Goal: Task Accomplishment & Management: Complete application form

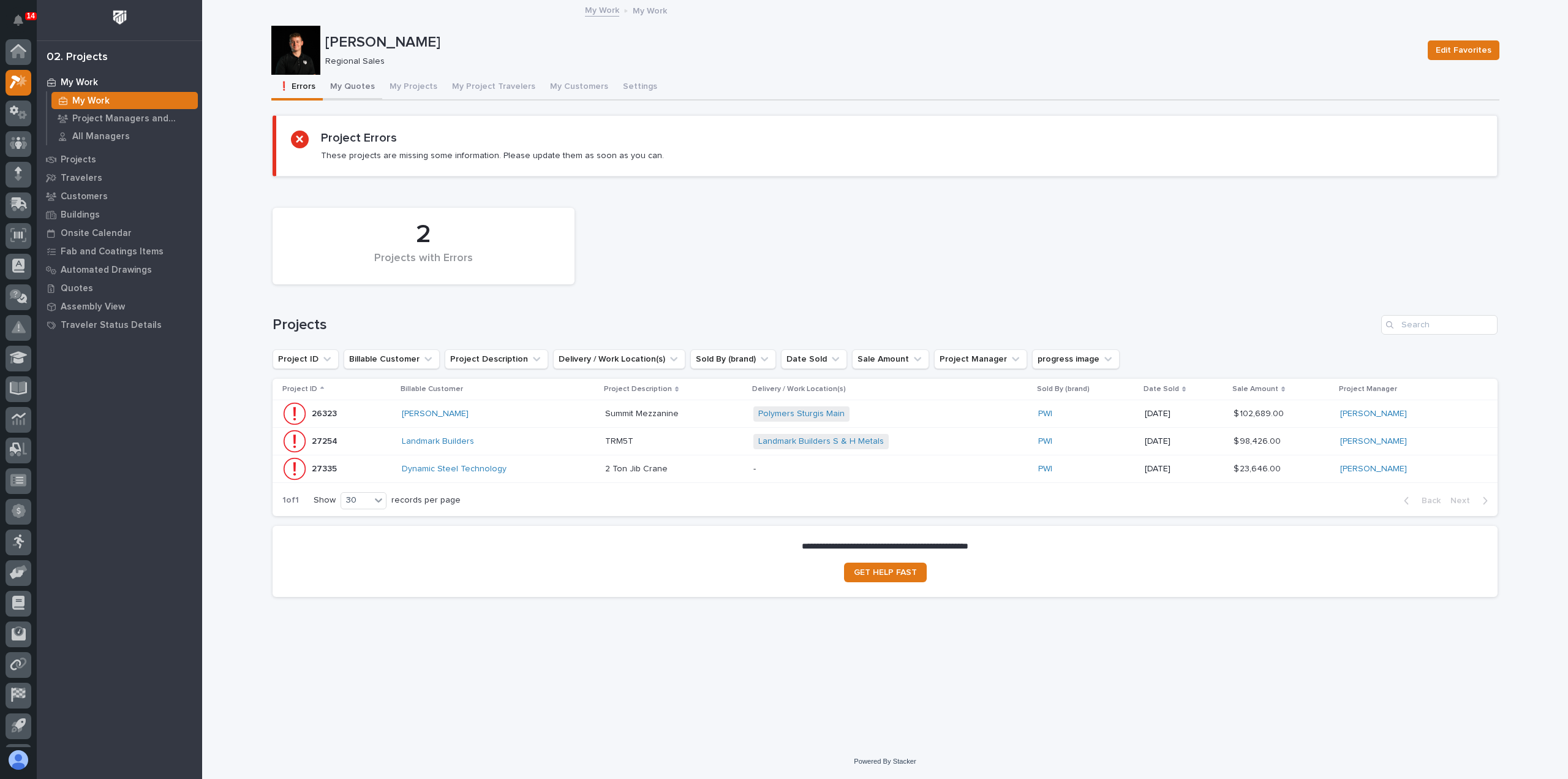
click at [354, 93] on button "My Quotes" at bounding box center [352, 88] width 59 height 26
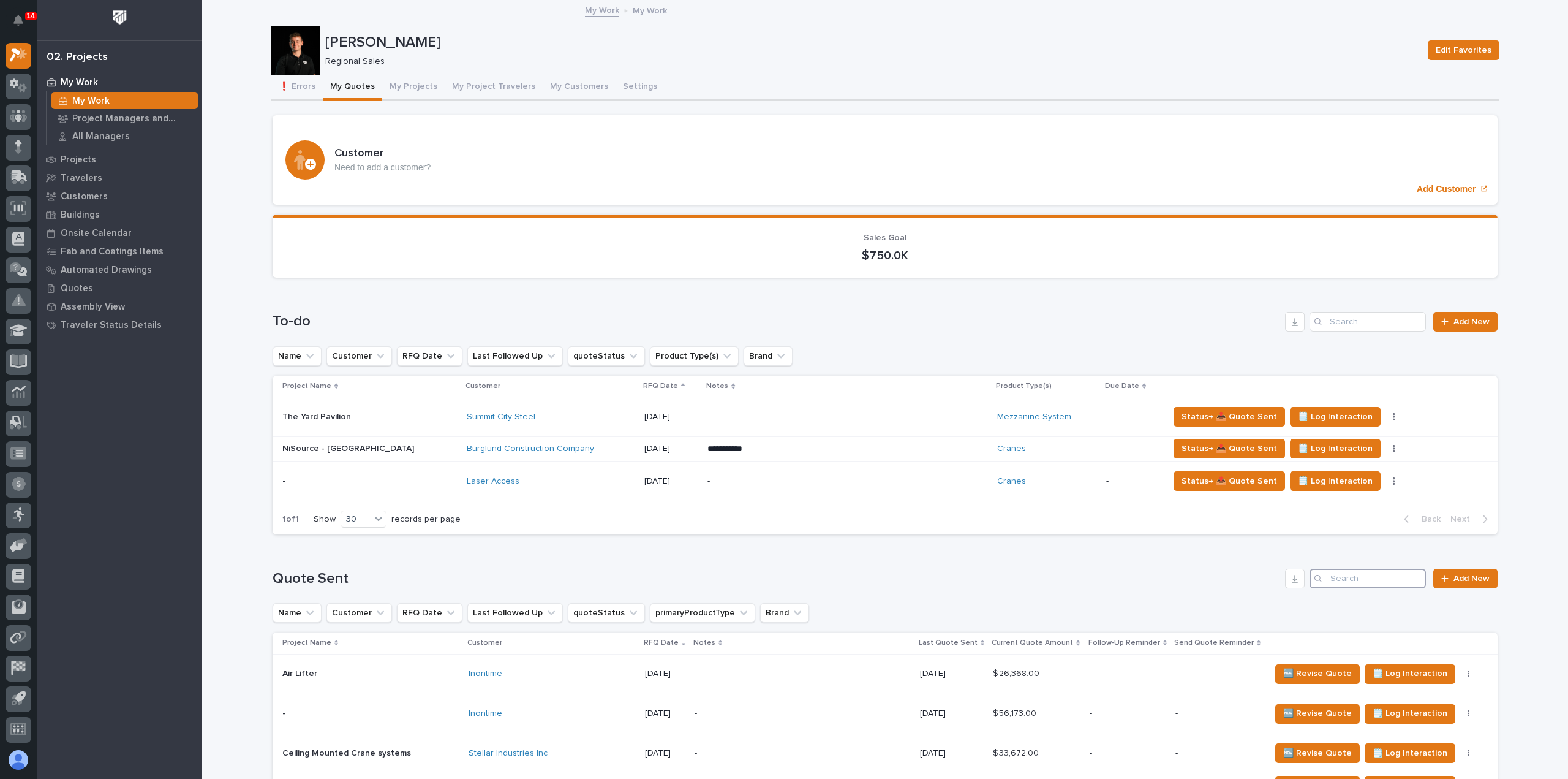
click at [1359, 576] on input "Search" at bounding box center [1367, 578] width 117 height 19
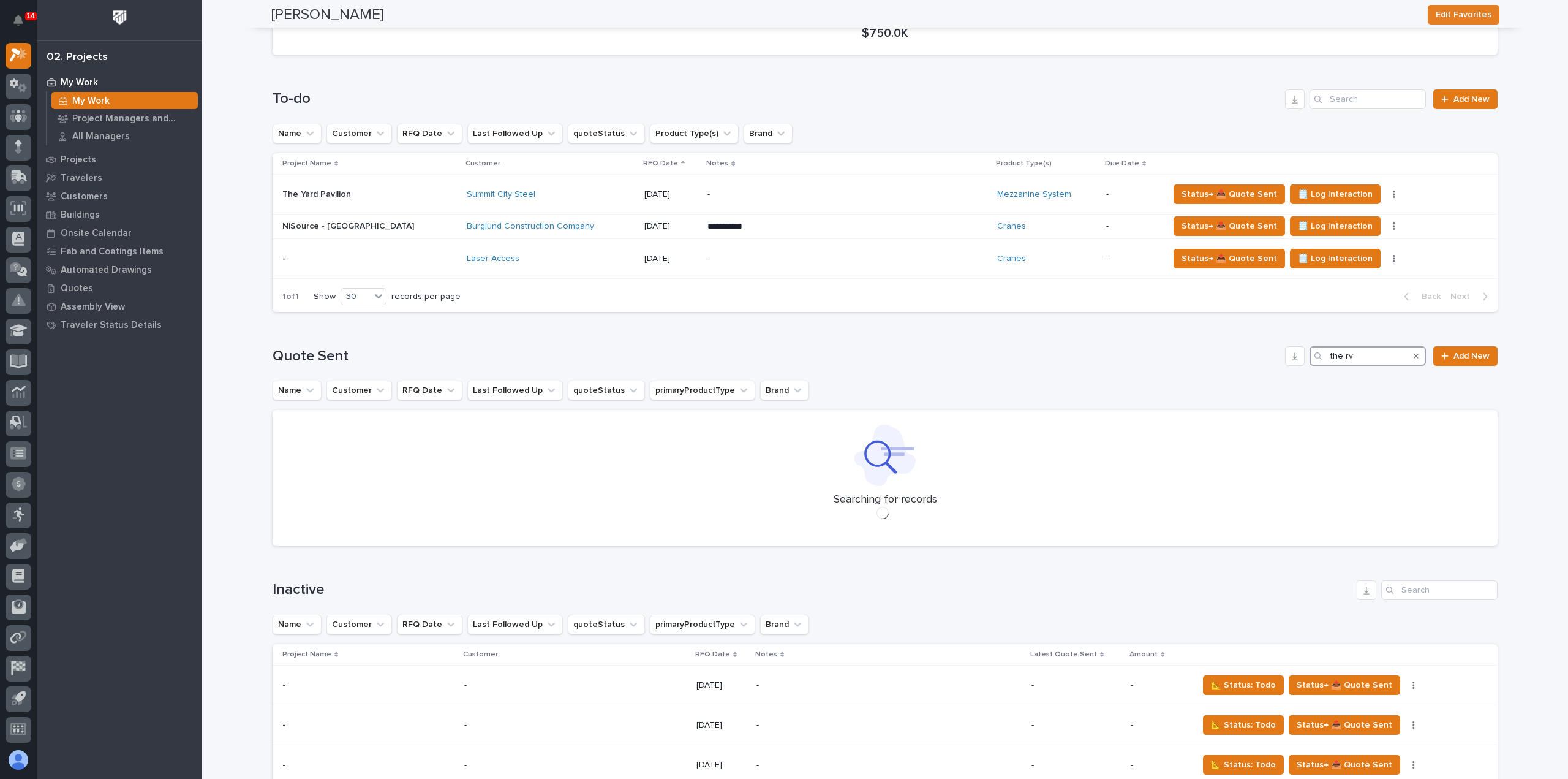
scroll to position [306, 0]
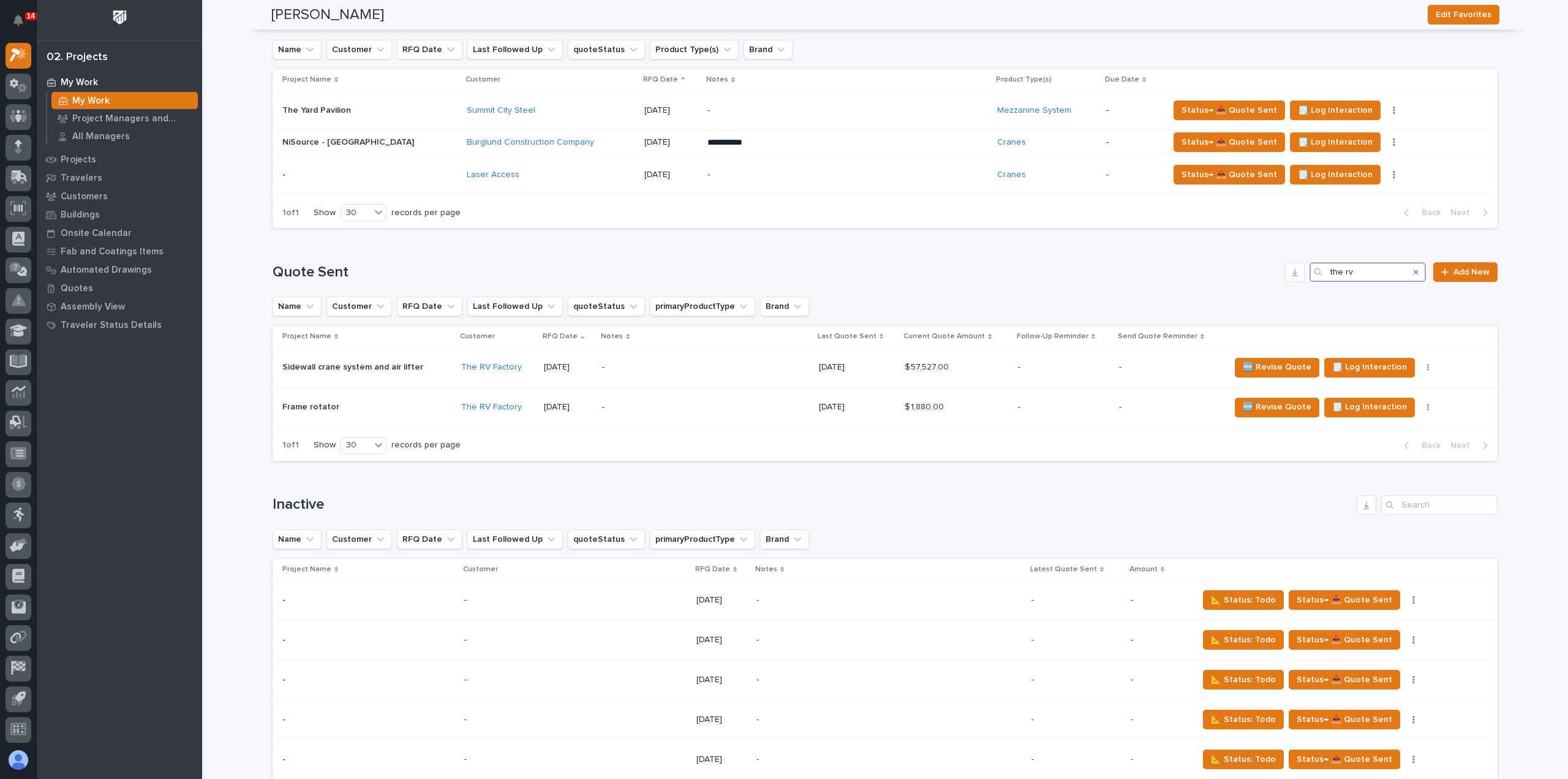
type input "the rv"
click at [698, 378] on div "-" at bounding box center [705, 367] width 207 height 27
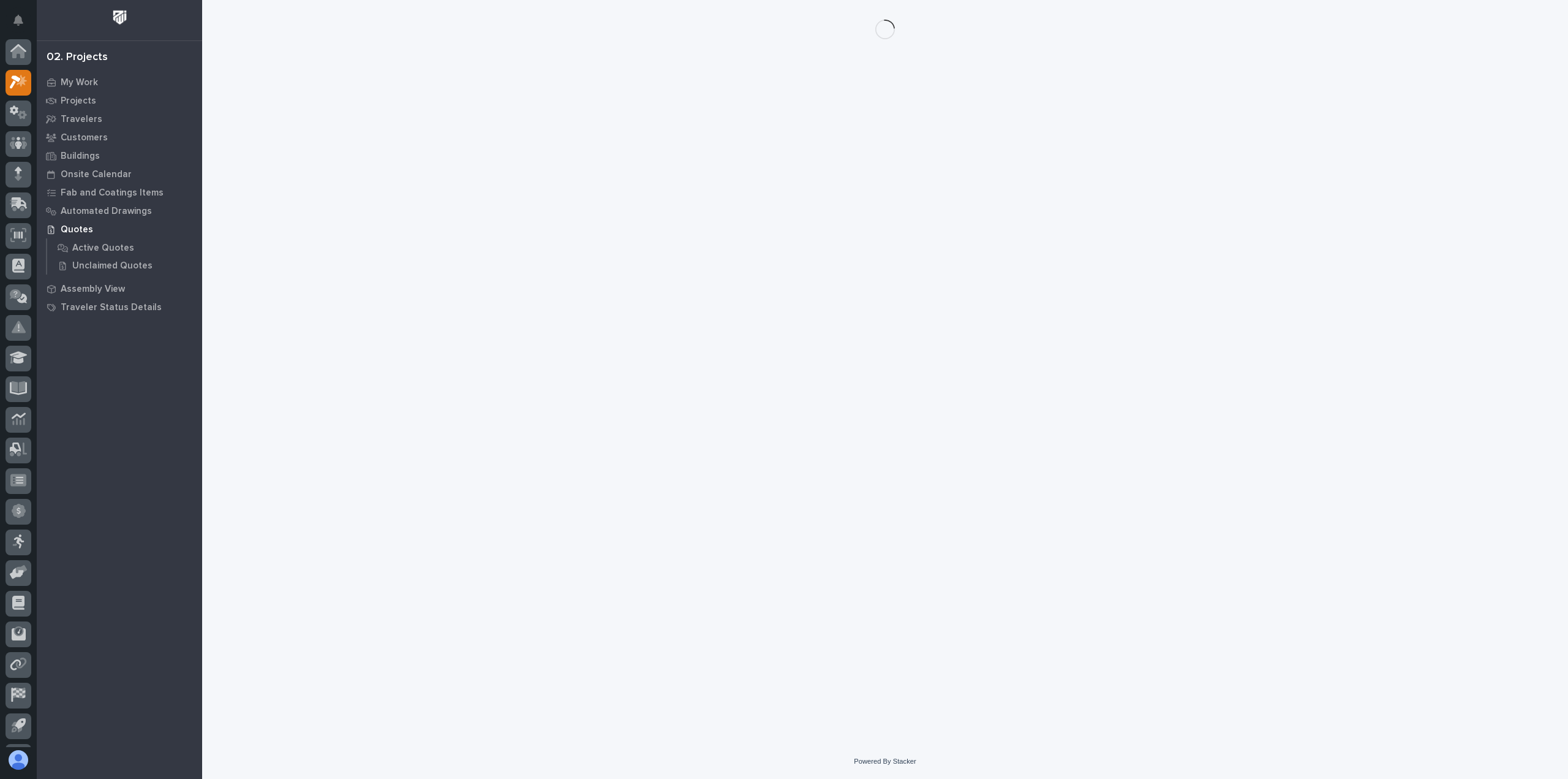
scroll to position [27, 0]
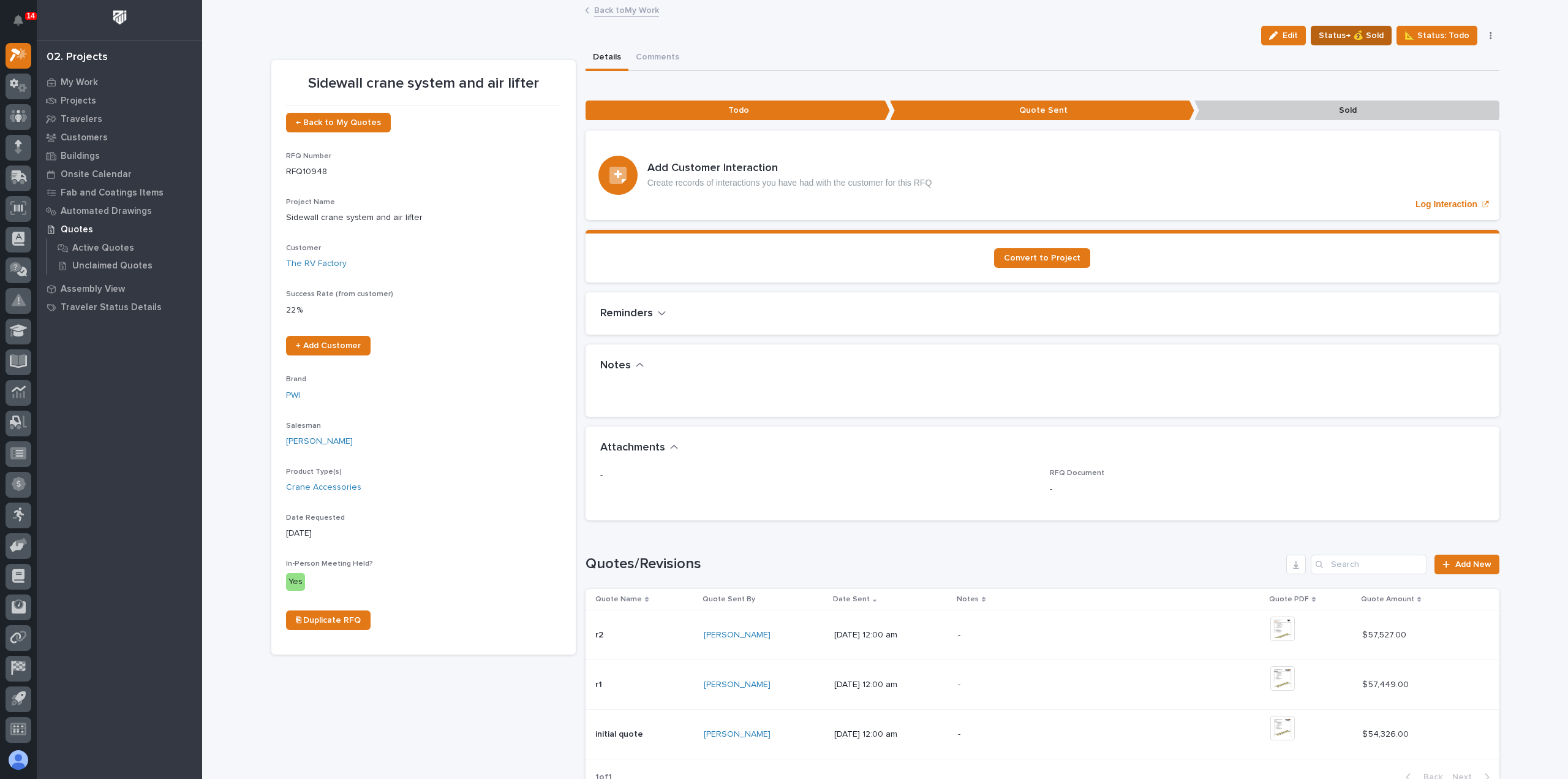
click at [1353, 38] on span "Status→ 💰 Sold" at bounding box center [1351, 35] width 65 height 15
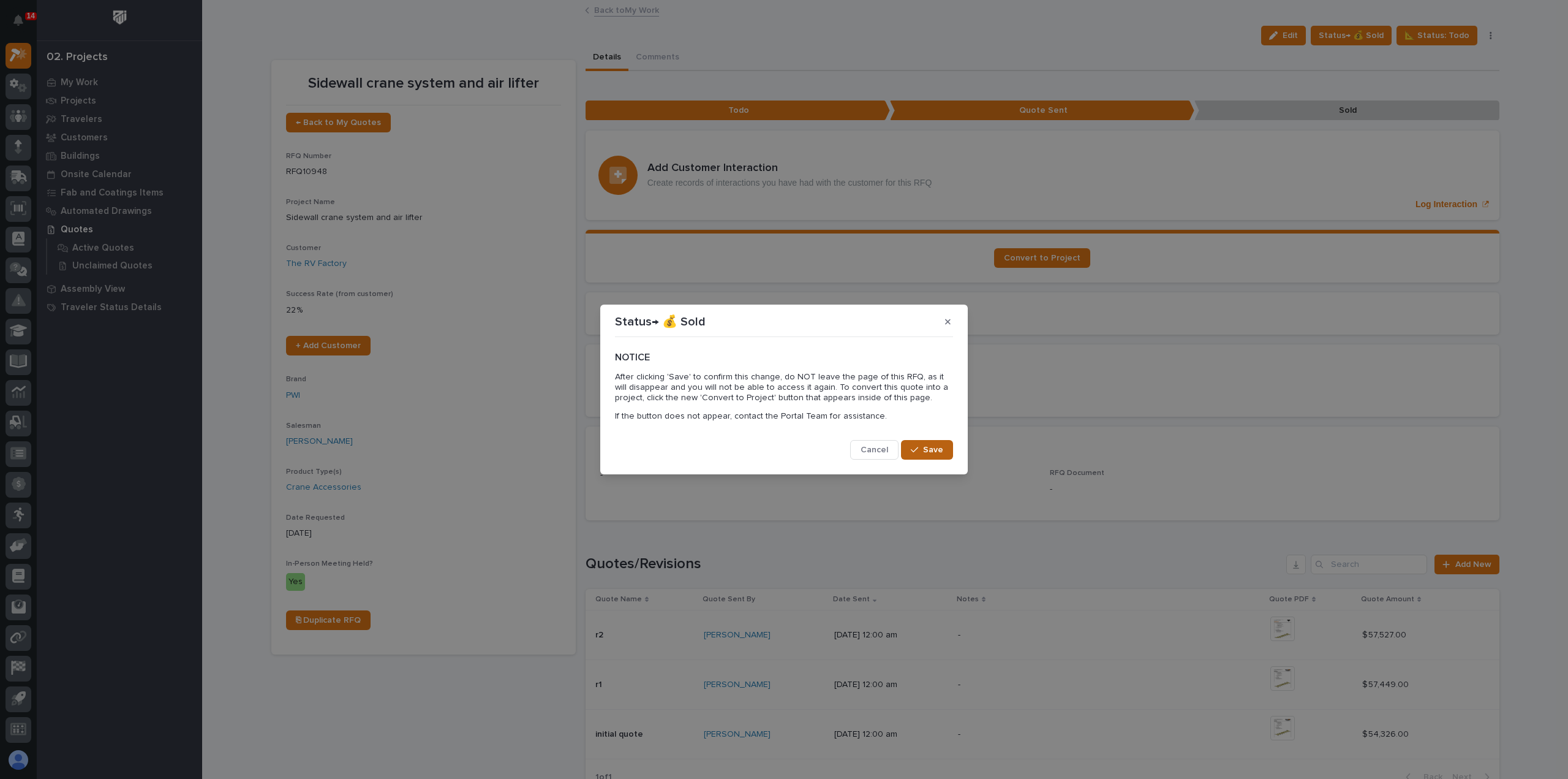
click at [917, 447] on icon "button" at bounding box center [914, 450] width 7 height 5
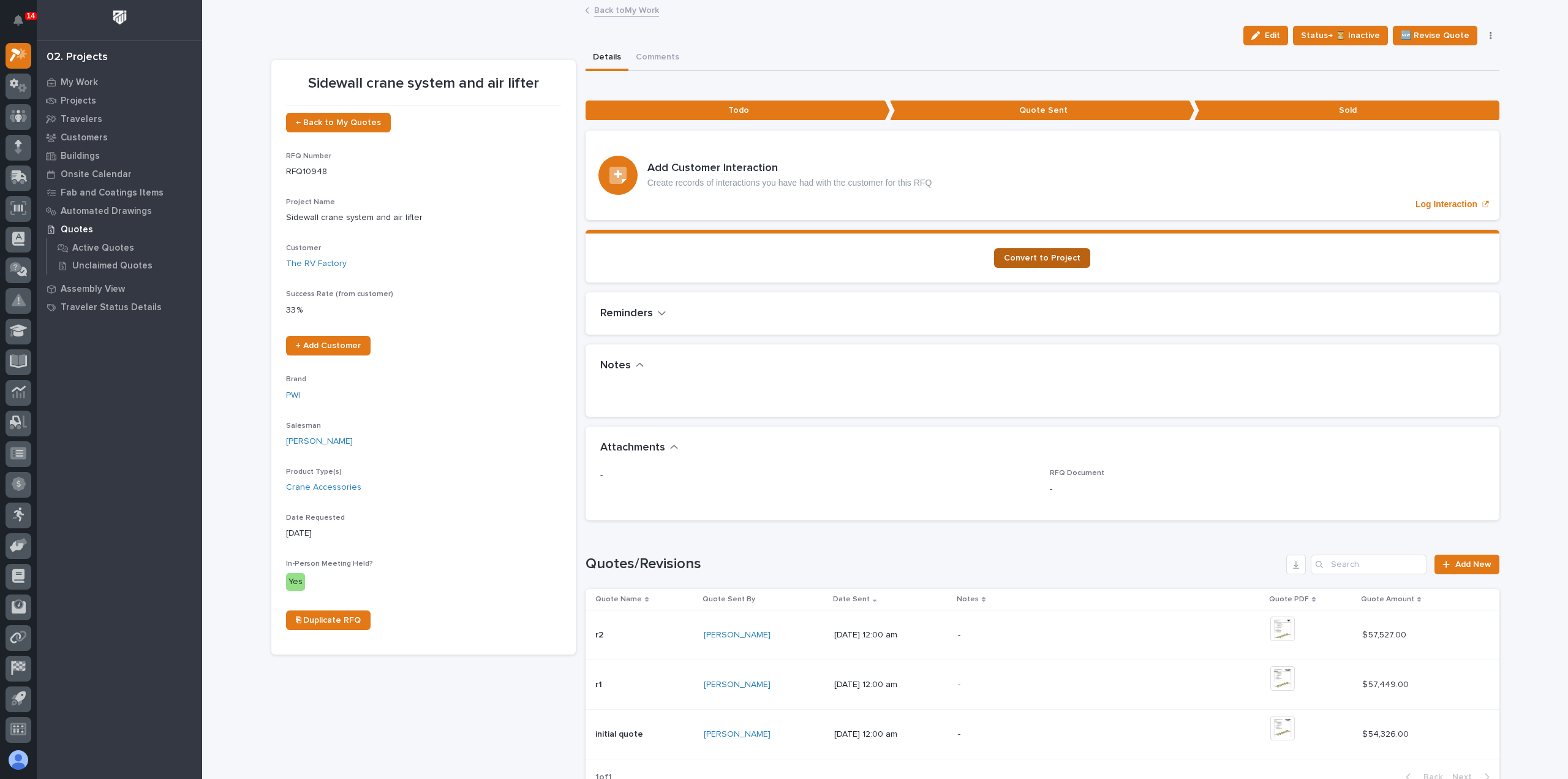
click at [1054, 261] on span "Convert to Project" at bounding box center [1041, 258] width 77 height 9
click at [605, 11] on link "Back to My Work" at bounding box center [626, 10] width 65 height 14
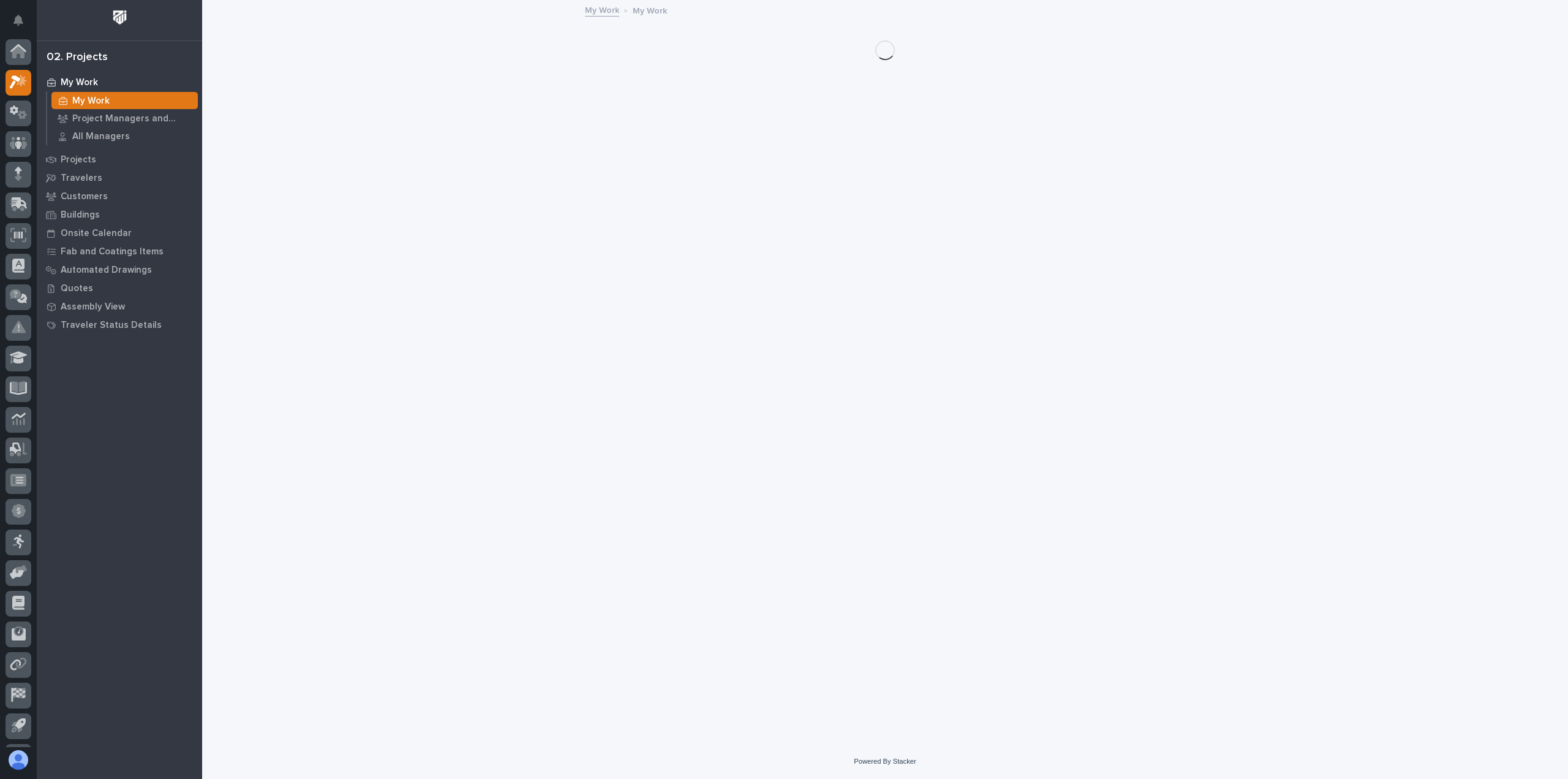
scroll to position [27, 0]
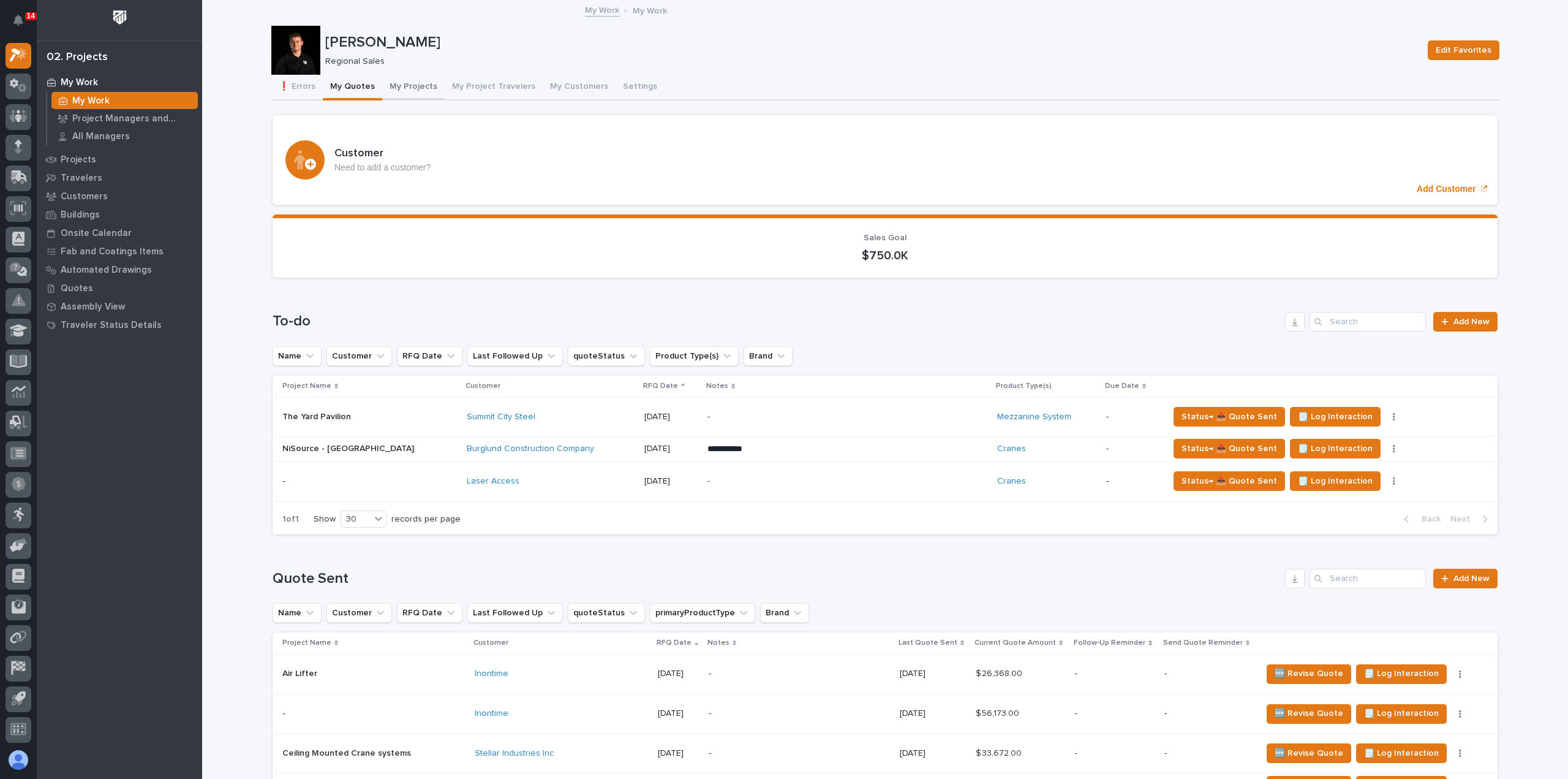
click at [419, 87] on button "My Projects" at bounding box center [413, 88] width 63 height 26
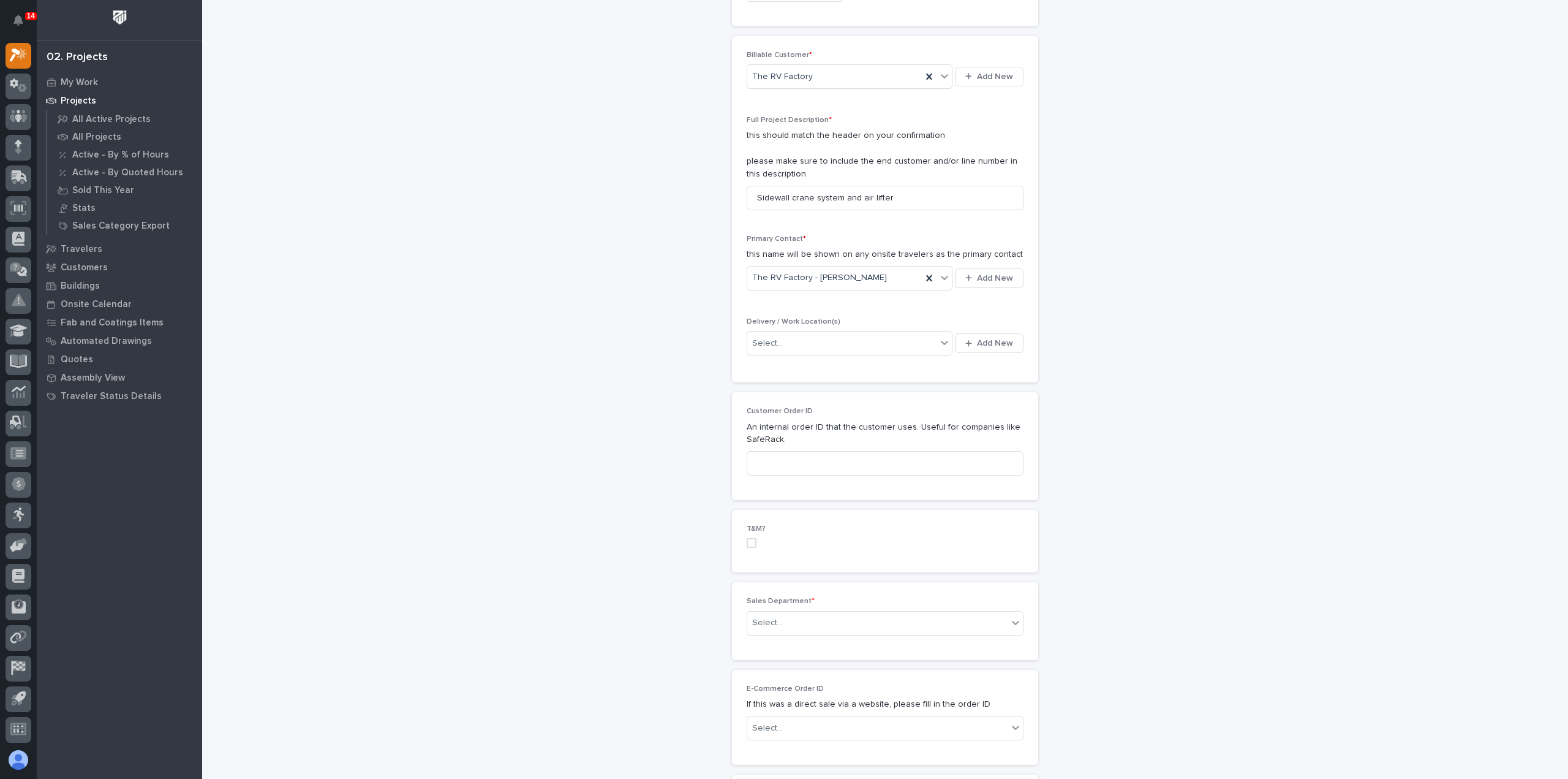
scroll to position [245, 0]
click at [842, 339] on div "Select..." at bounding box center [841, 341] width 189 height 20
click at [882, 346] on div "Select..." at bounding box center [841, 341] width 189 height 20
type input "**********"
click at [1003, 341] on span "Add New" at bounding box center [994, 341] width 36 height 11
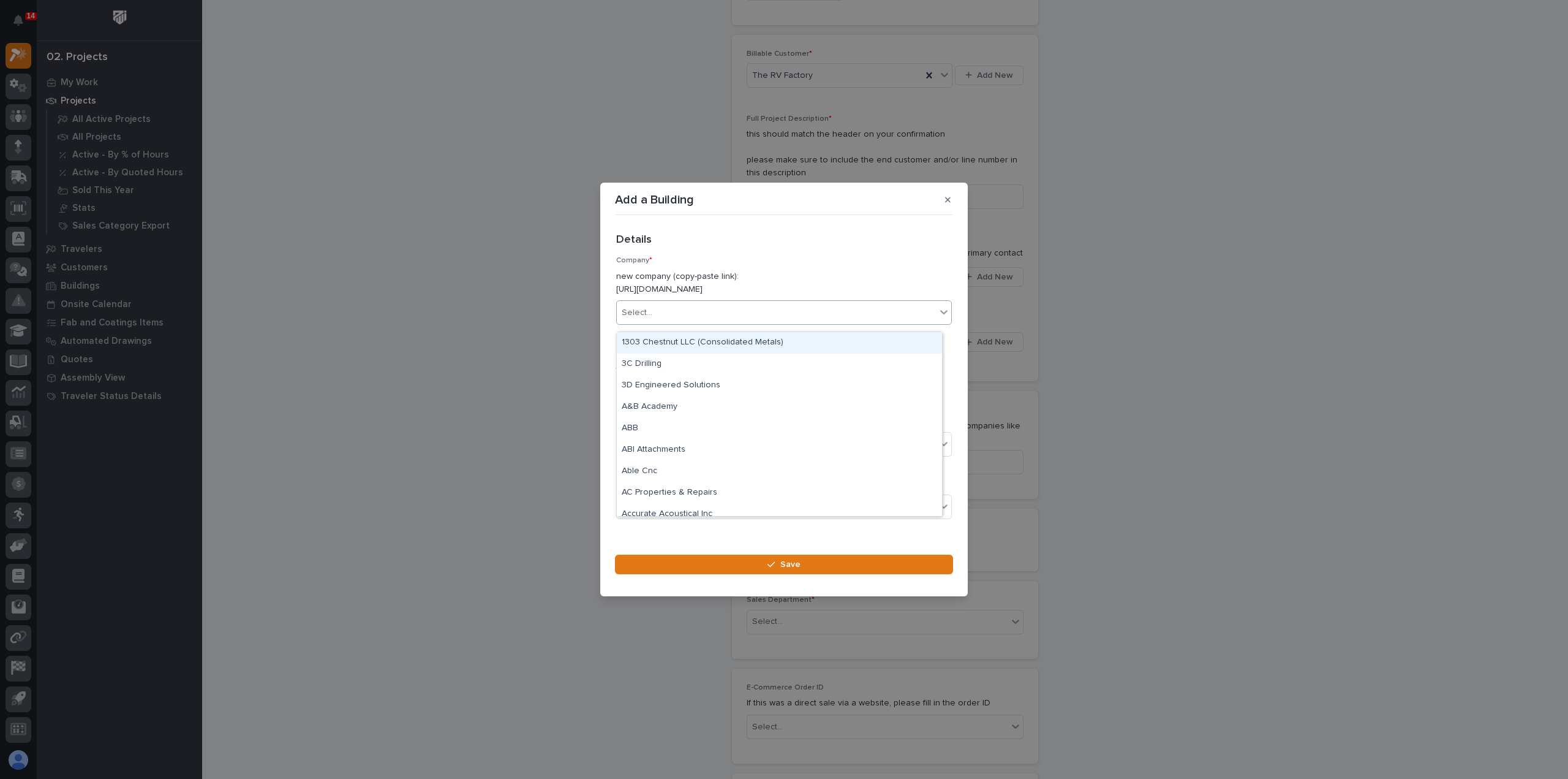
click at [648, 307] on div "Select..." at bounding box center [784, 312] width 336 height 25
type input "******"
click at [734, 339] on div "The RV Factory" at bounding box center [780, 342] width 325 height 21
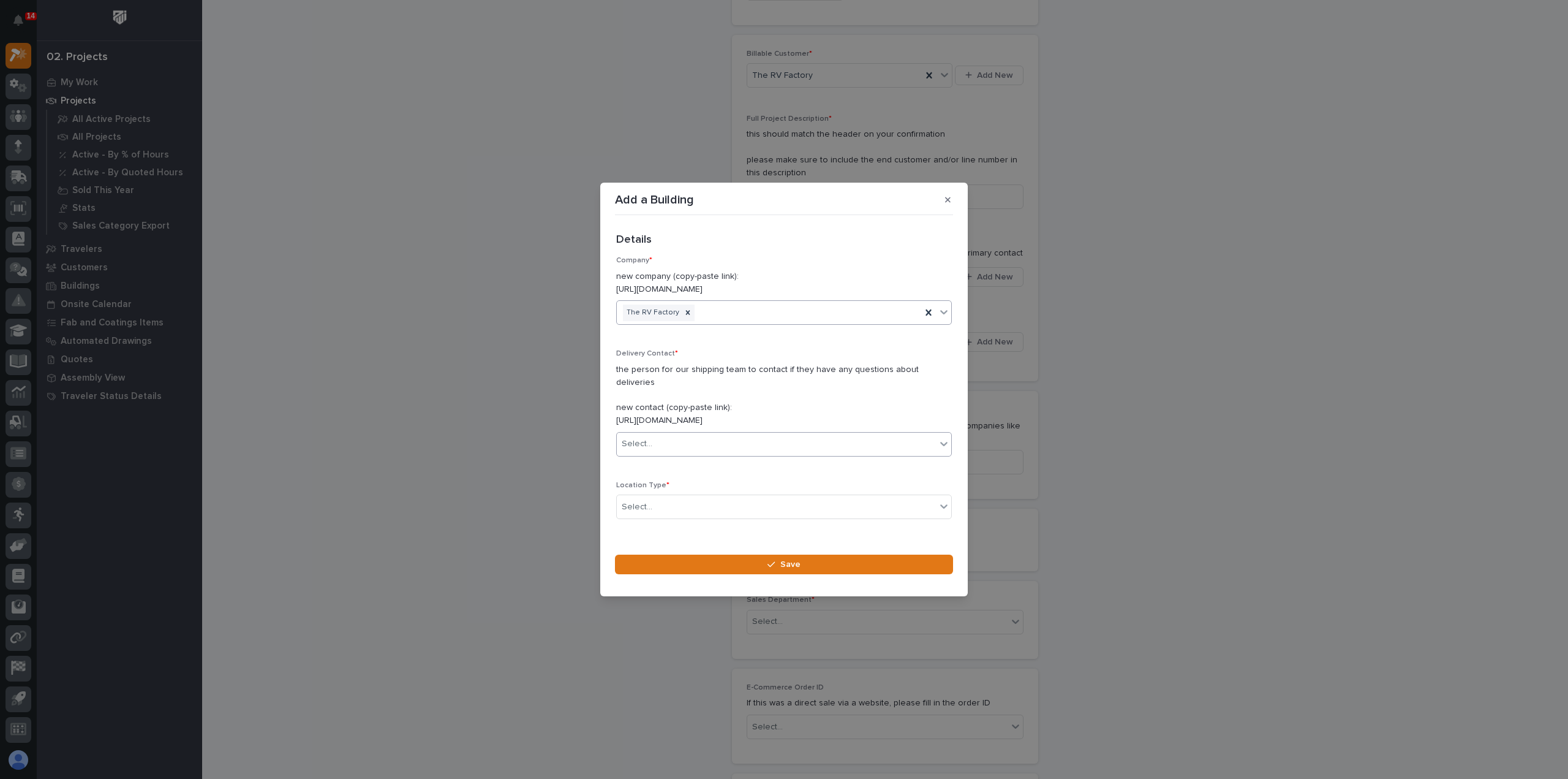
click at [708, 435] on div "Select..." at bounding box center [776, 443] width 319 height 20
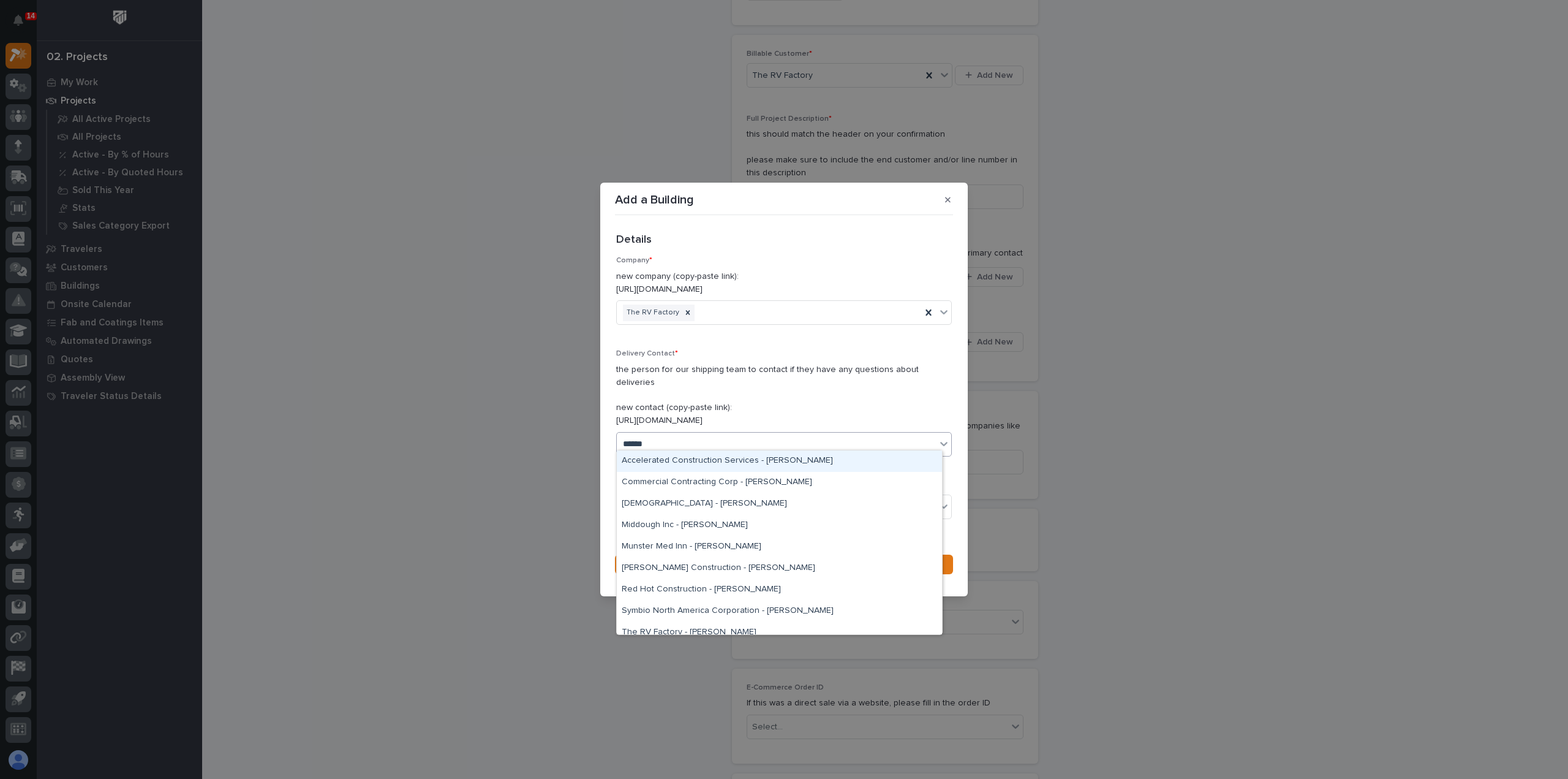
type input "******"
click at [772, 611] on div "The RV Factory - [PERSON_NAME]" at bounding box center [780, 611] width 325 height 21
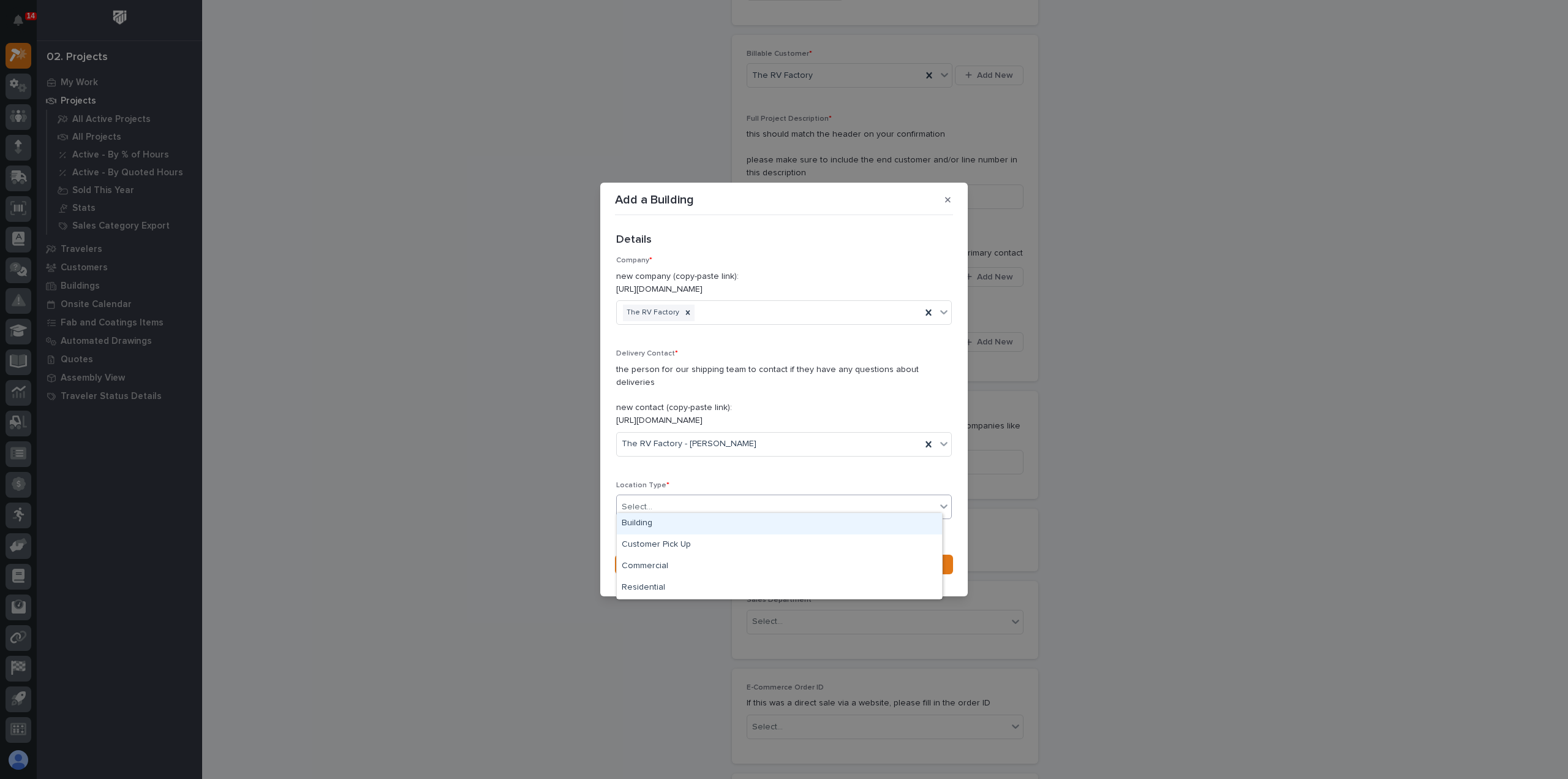
click at [746, 502] on div "Select..." at bounding box center [776, 507] width 319 height 20
click at [737, 560] on div "Commercial" at bounding box center [780, 566] width 325 height 21
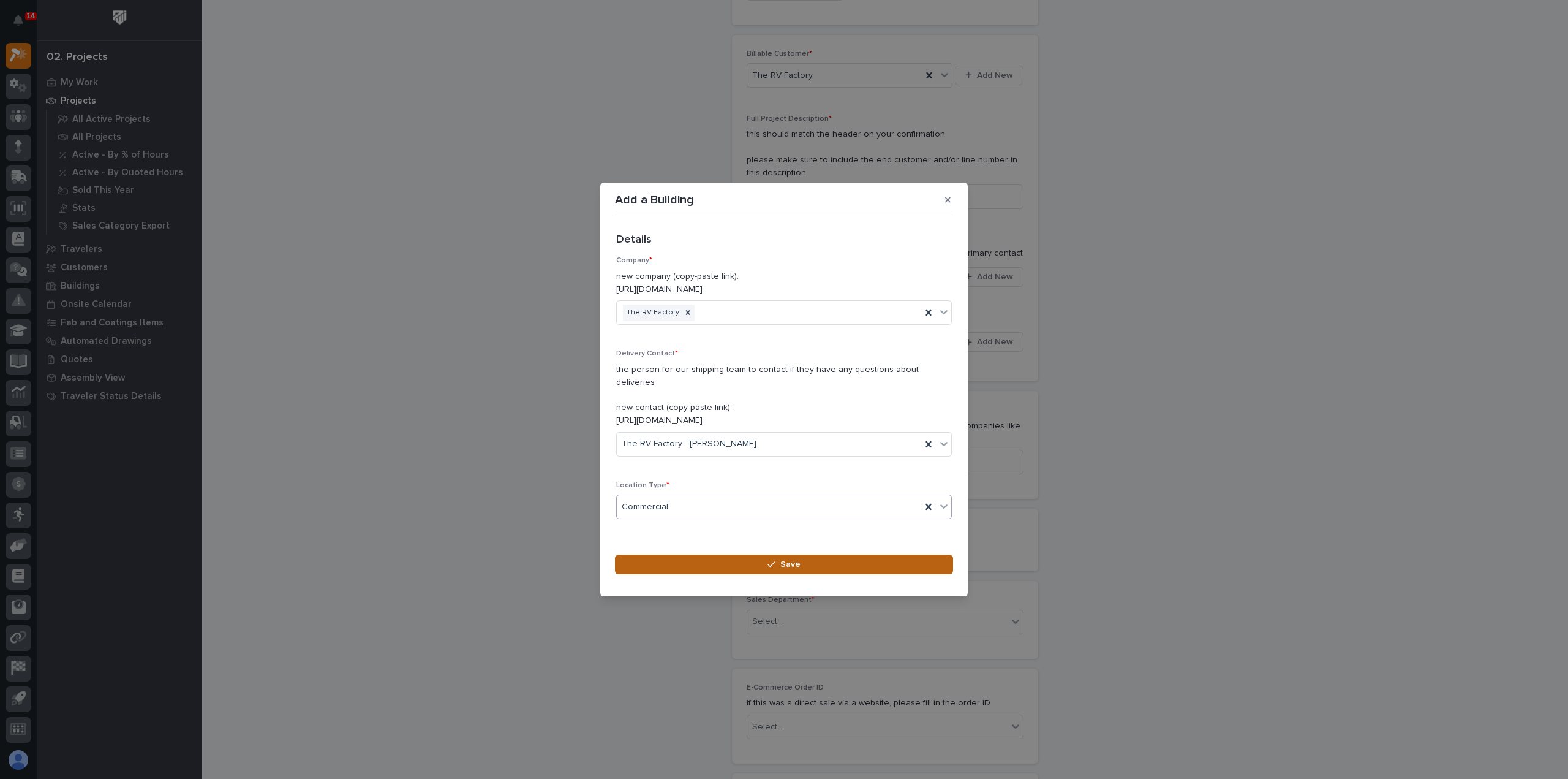
click at [739, 561] on button "Save" at bounding box center [784, 564] width 338 height 19
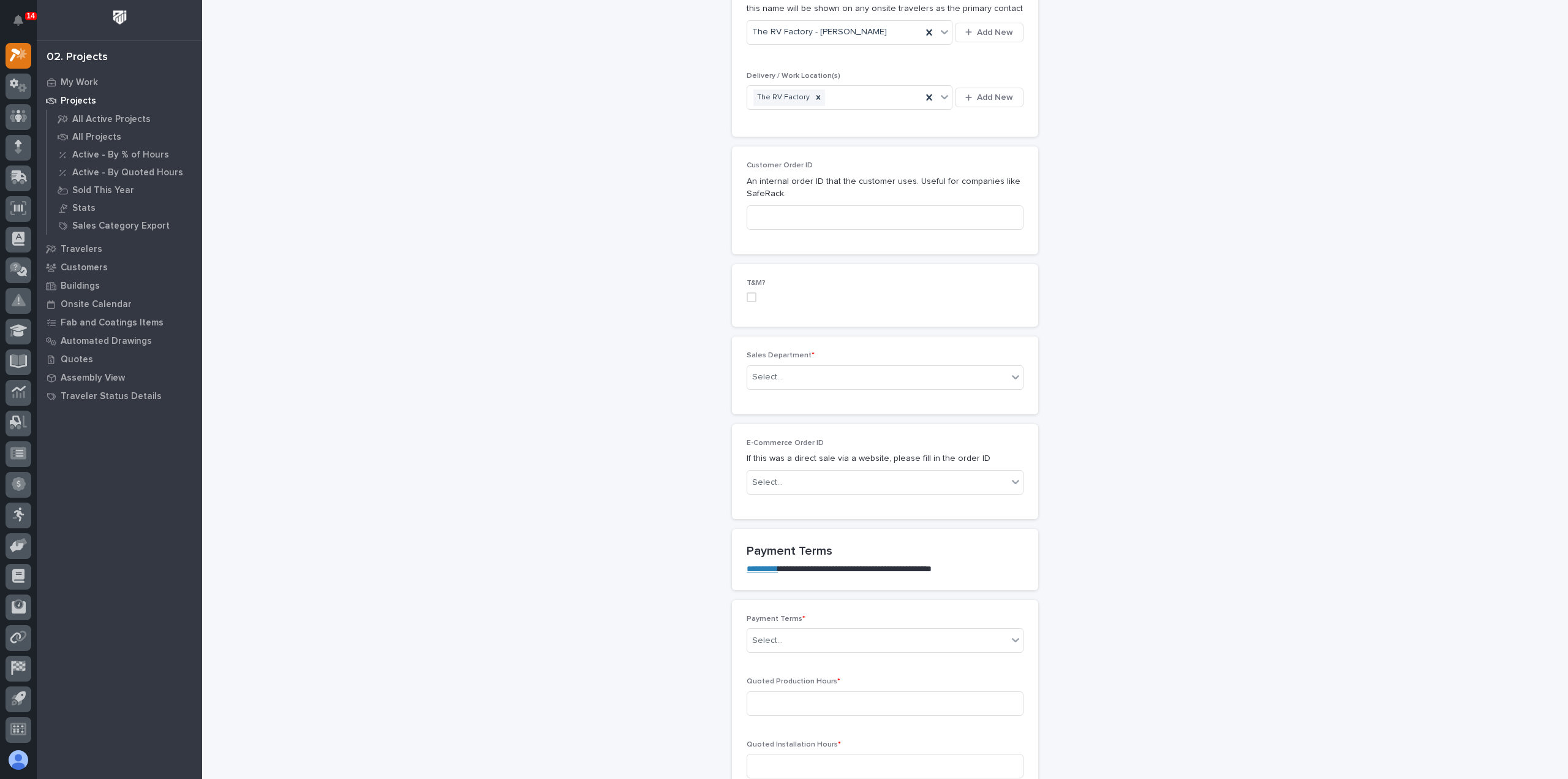
scroll to position [490, 0]
click at [833, 376] on div "Select..." at bounding box center [877, 376] width 260 height 20
click at [828, 420] on div "Regional Sales" at bounding box center [880, 418] width 276 height 21
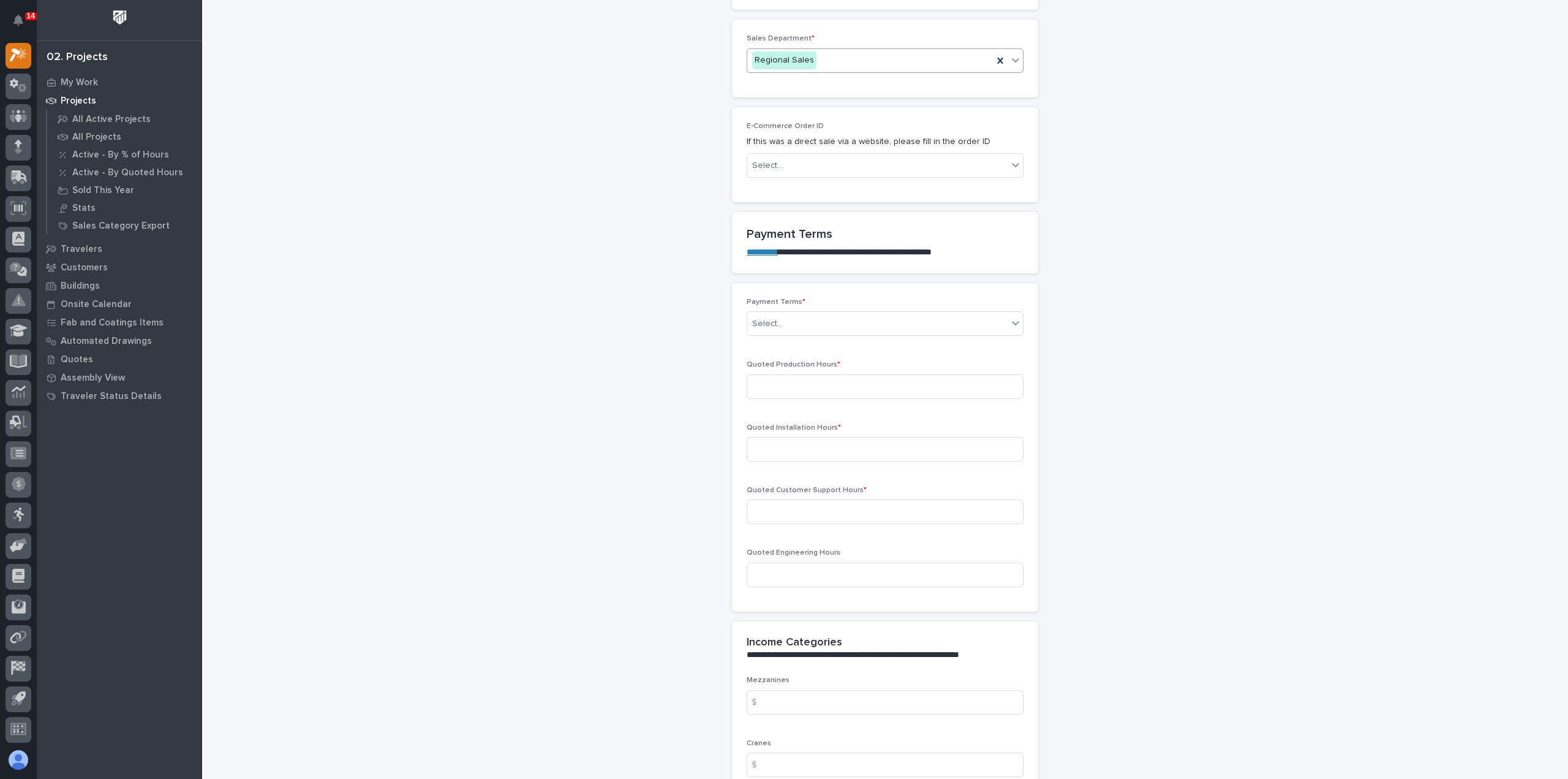
scroll to position [858, 0]
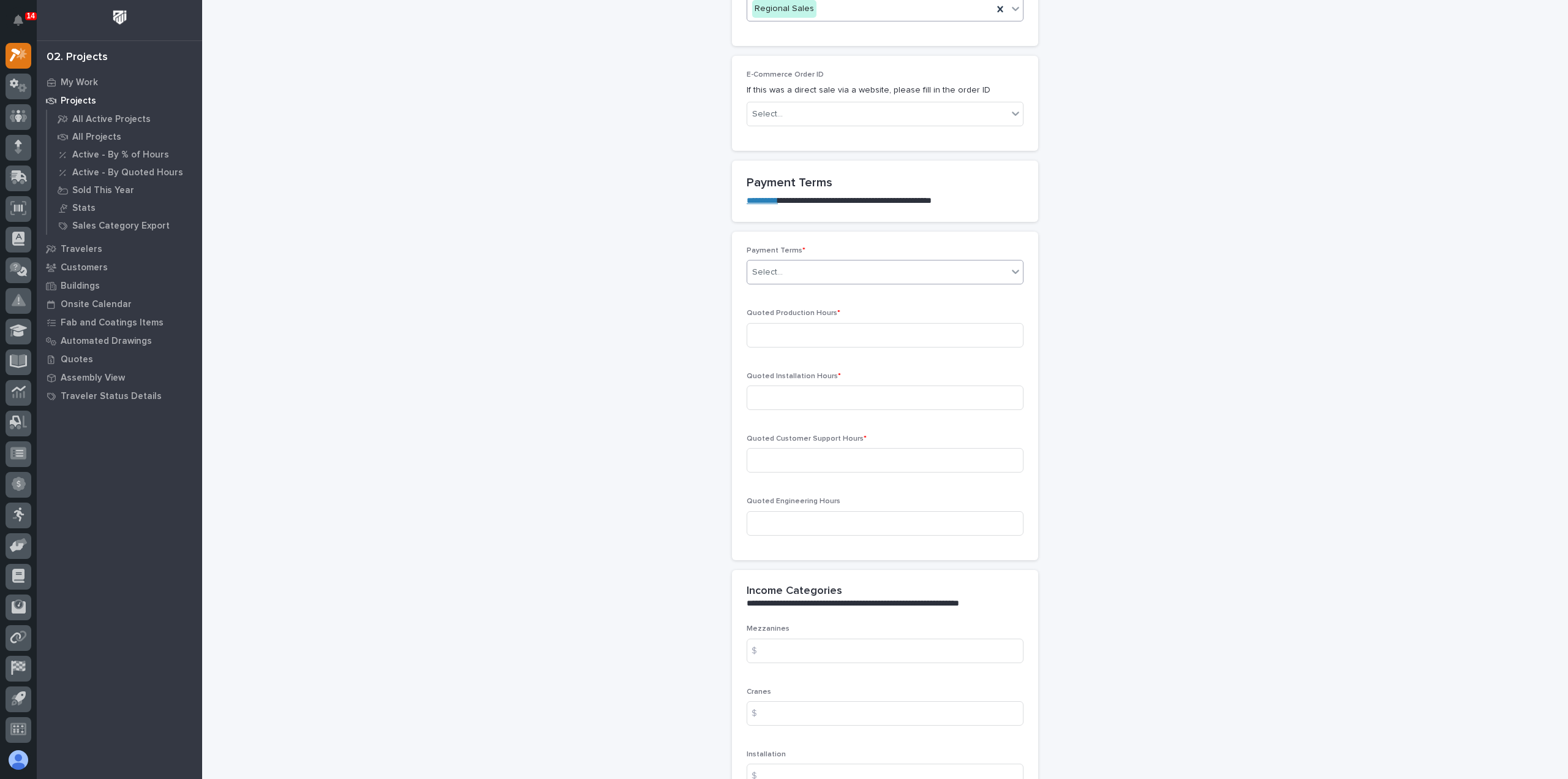
click at [793, 272] on div "Select..." at bounding box center [877, 272] width 260 height 20
click at [796, 324] on div "35/65" at bounding box center [880, 334] width 276 height 21
click at [781, 334] on input at bounding box center [885, 335] width 277 height 25
click at [760, 327] on input at bounding box center [885, 335] width 277 height 25
type input "3"
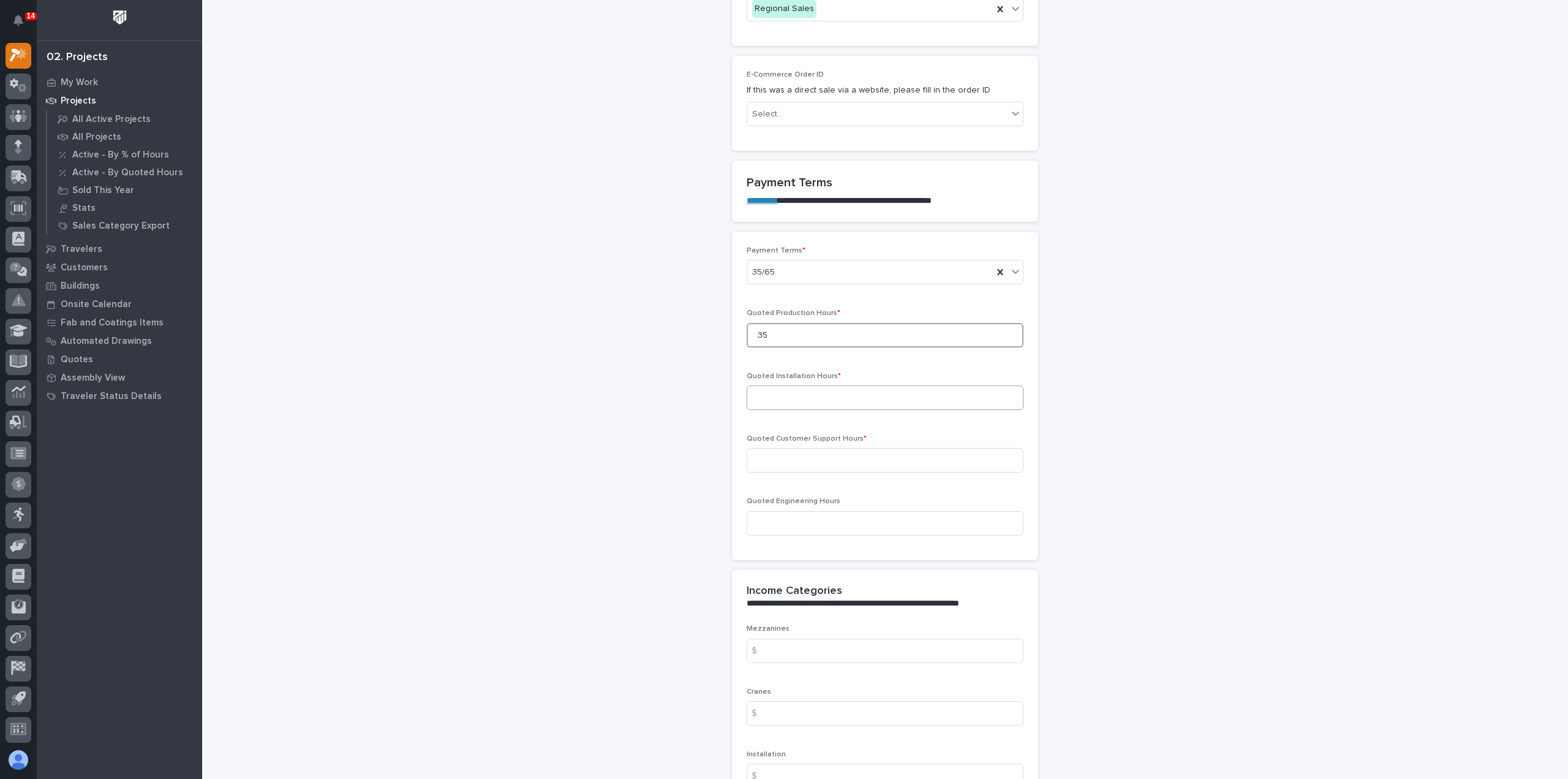
type input "35"
click at [794, 398] on input at bounding box center [885, 398] width 277 height 25
type input "50"
click at [787, 461] on input at bounding box center [885, 460] width 277 height 25
click at [870, 458] on input at bounding box center [885, 460] width 277 height 25
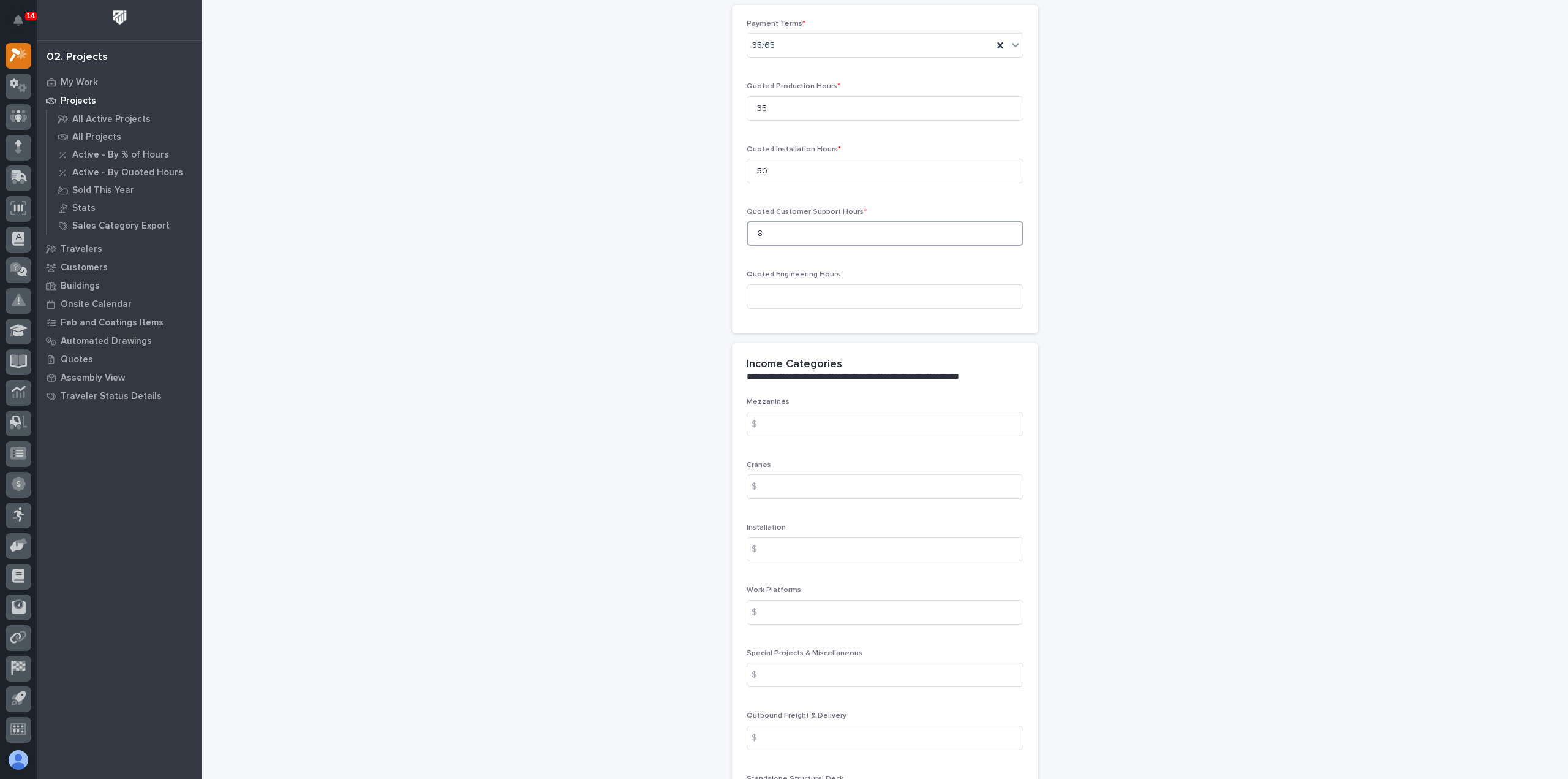
scroll to position [1164, 0]
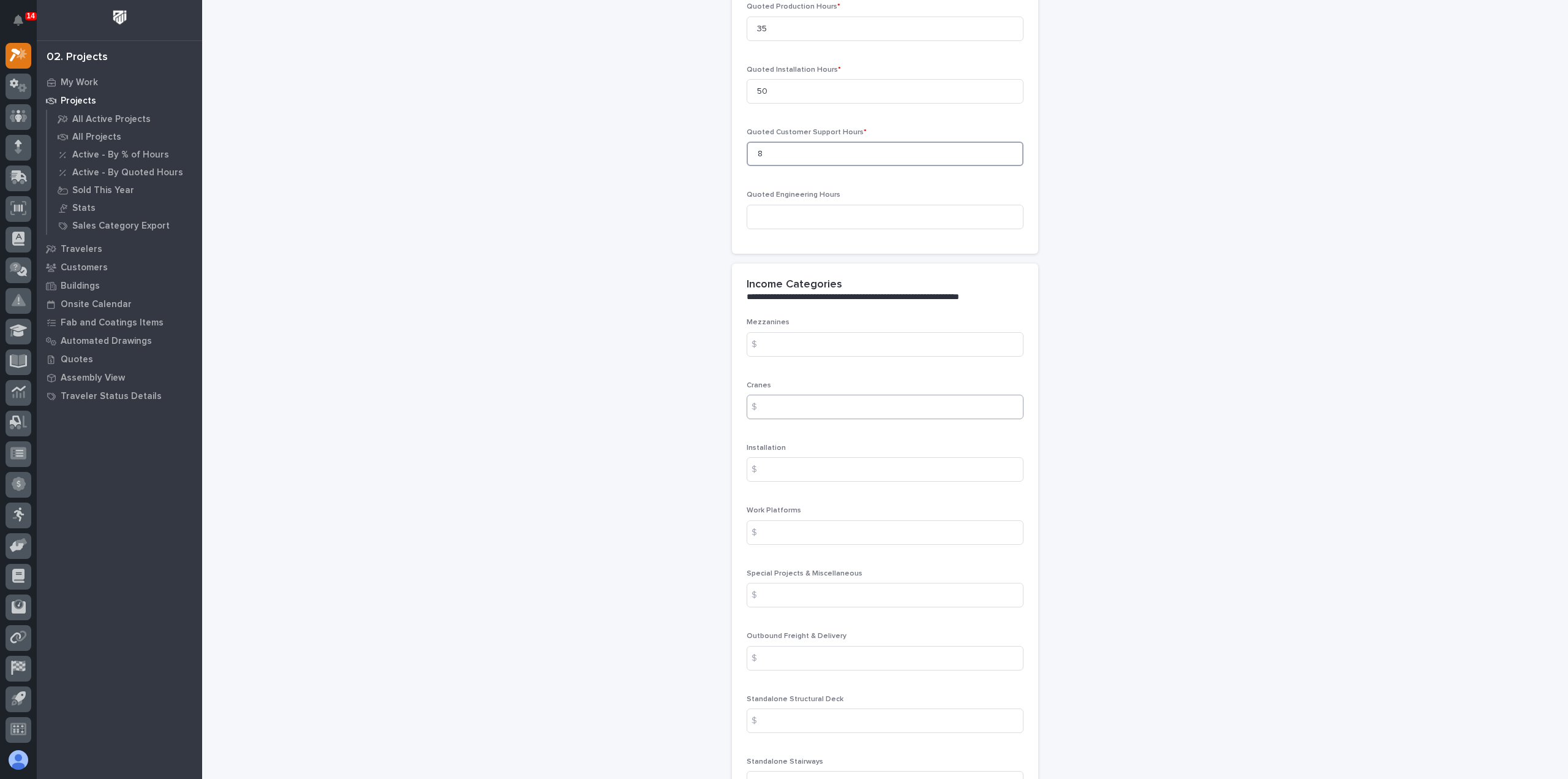
type input "8"
click at [795, 409] on input at bounding box center [885, 407] width 277 height 25
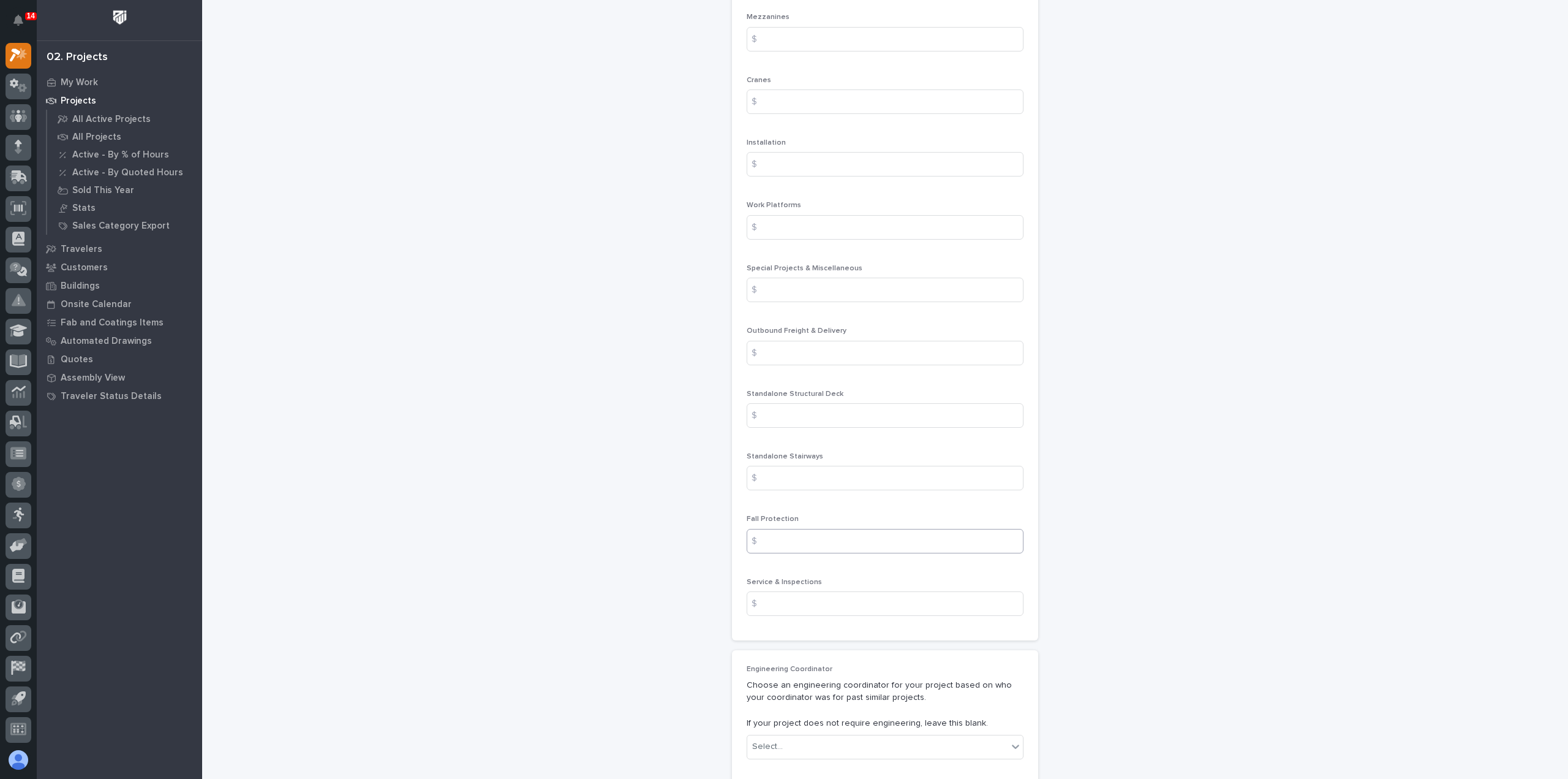
scroll to position [1470, 0]
click at [806, 294] on input at bounding box center [885, 288] width 277 height 25
type input "41400"
click at [776, 99] on input at bounding box center [885, 101] width 277 height 25
click at [869, 100] on input "7042" at bounding box center [885, 101] width 277 height 25
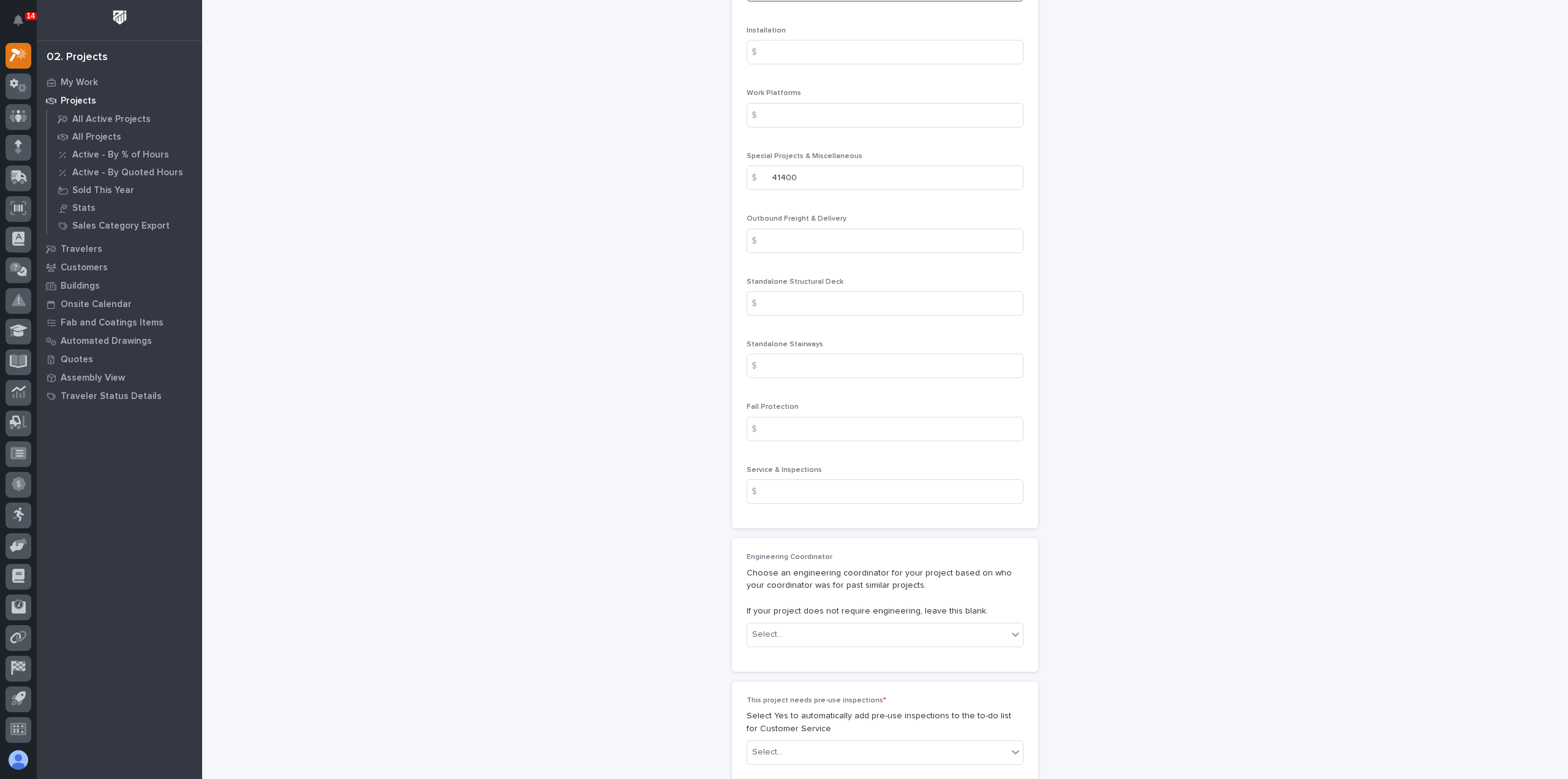
scroll to position [1592, 0]
type input "7528"
click at [842, 218] on input at bounding box center [885, 229] width 277 height 25
type input "525"
click at [866, 476] on input at bounding box center [885, 480] width 277 height 25
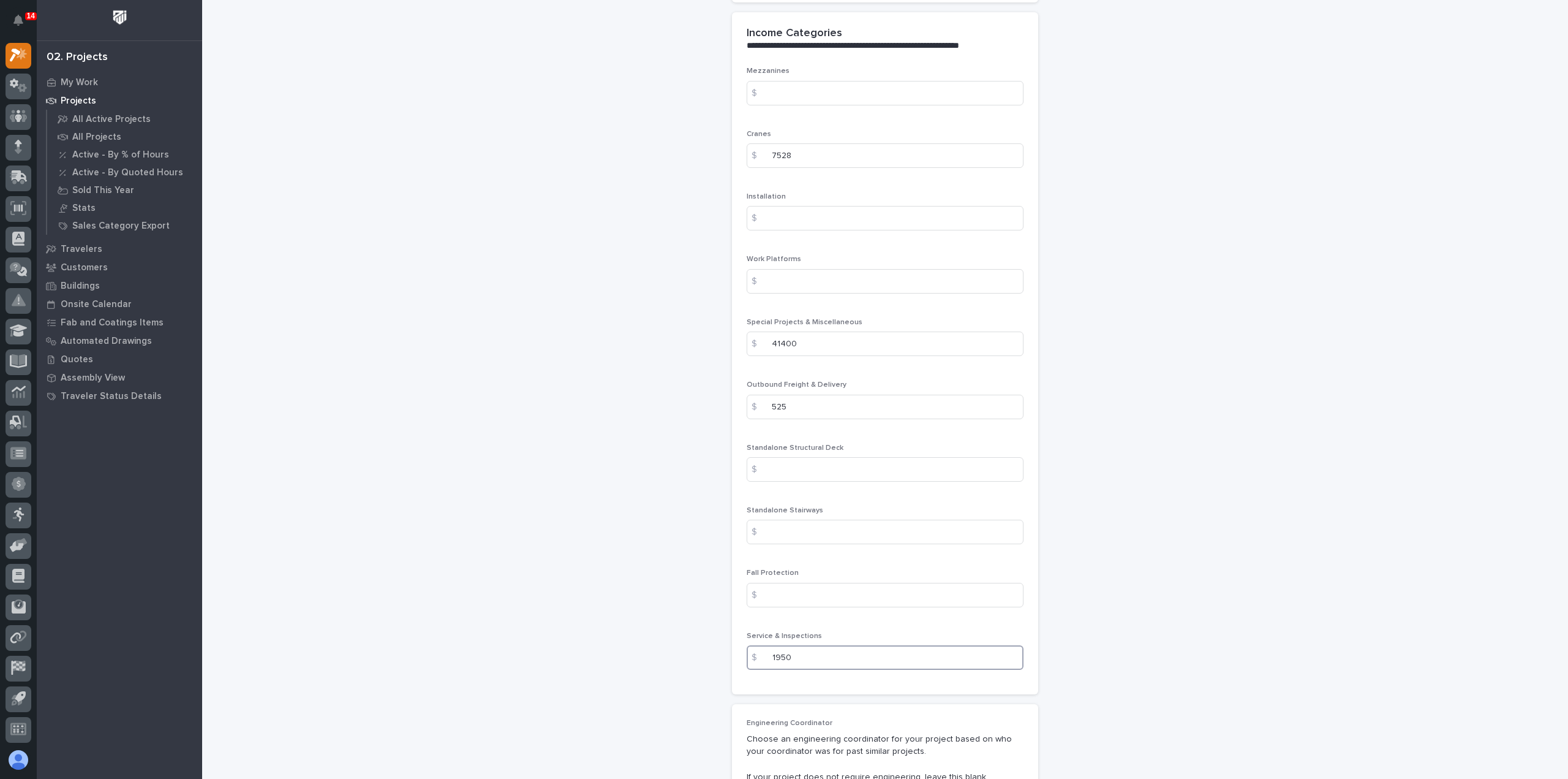
scroll to position [1409, 0]
type input "1950"
click at [803, 228] on input at bounding box center [885, 225] width 277 height 25
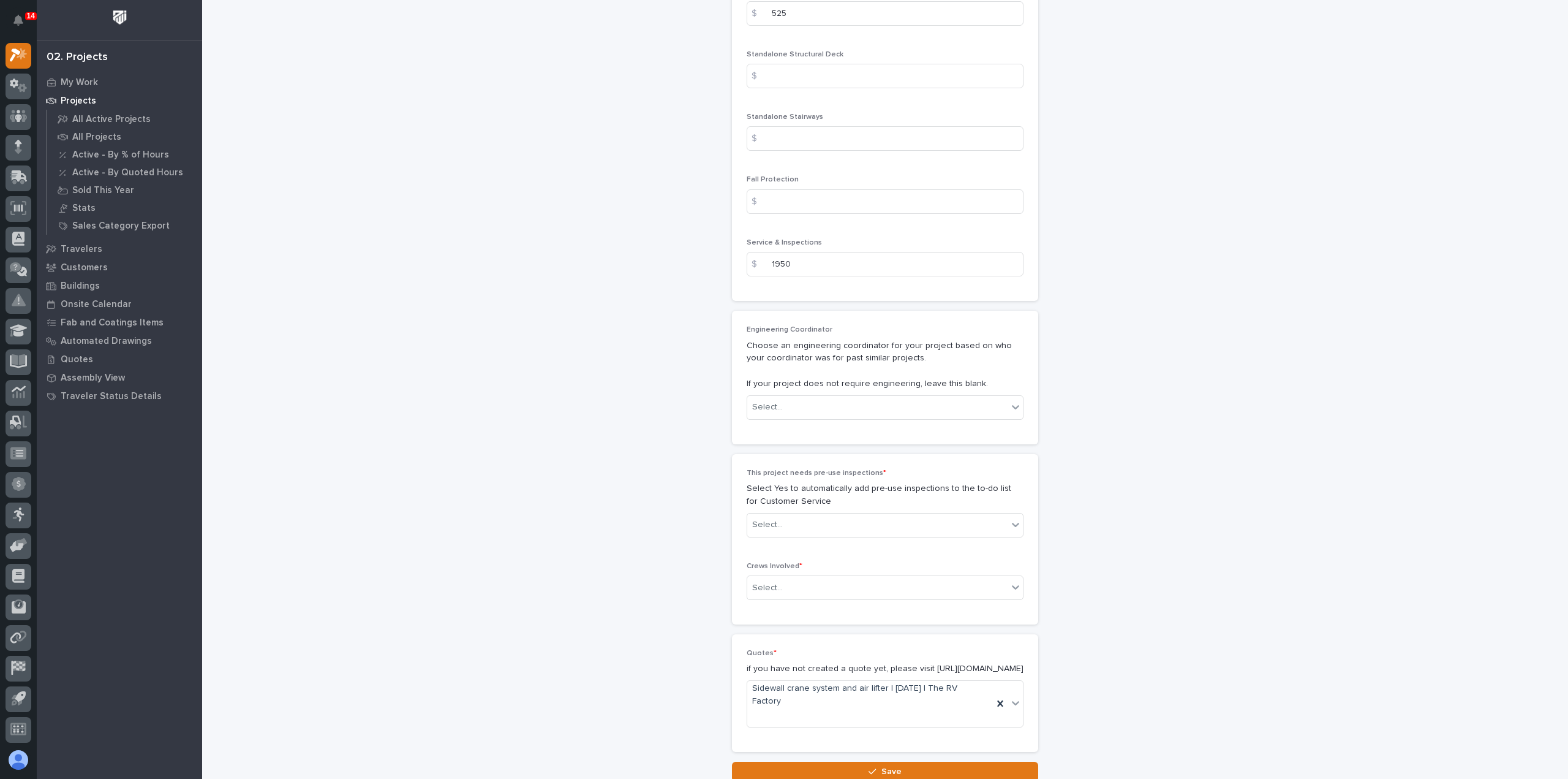
scroll to position [1837, 0]
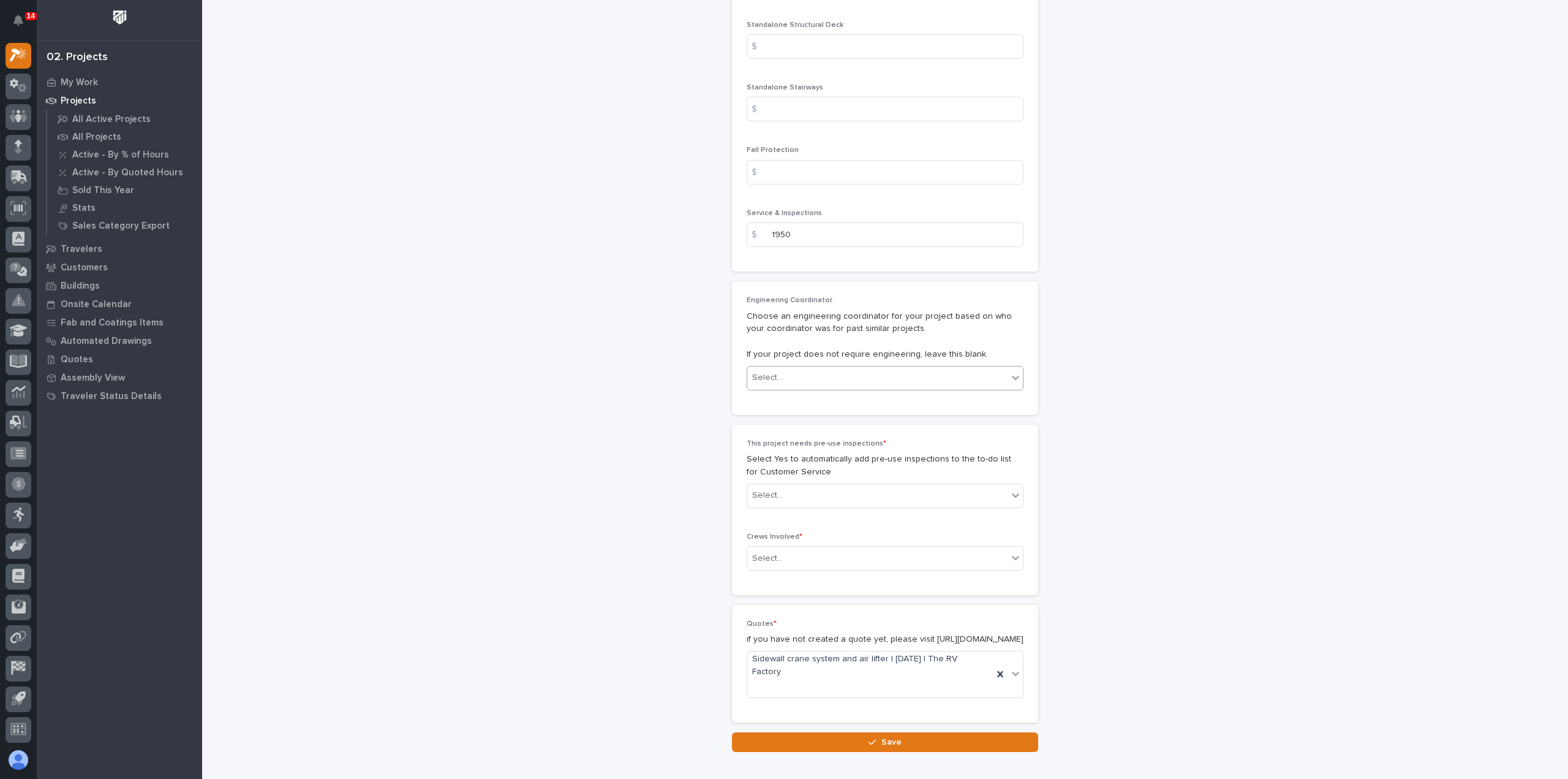
type input "6125"
click at [816, 376] on div "Select..." at bounding box center [877, 378] width 260 height 20
click at [812, 446] on div "Leighton Yoder" at bounding box center [880, 440] width 276 height 21
click at [782, 488] on div "Select..." at bounding box center [877, 495] width 260 height 20
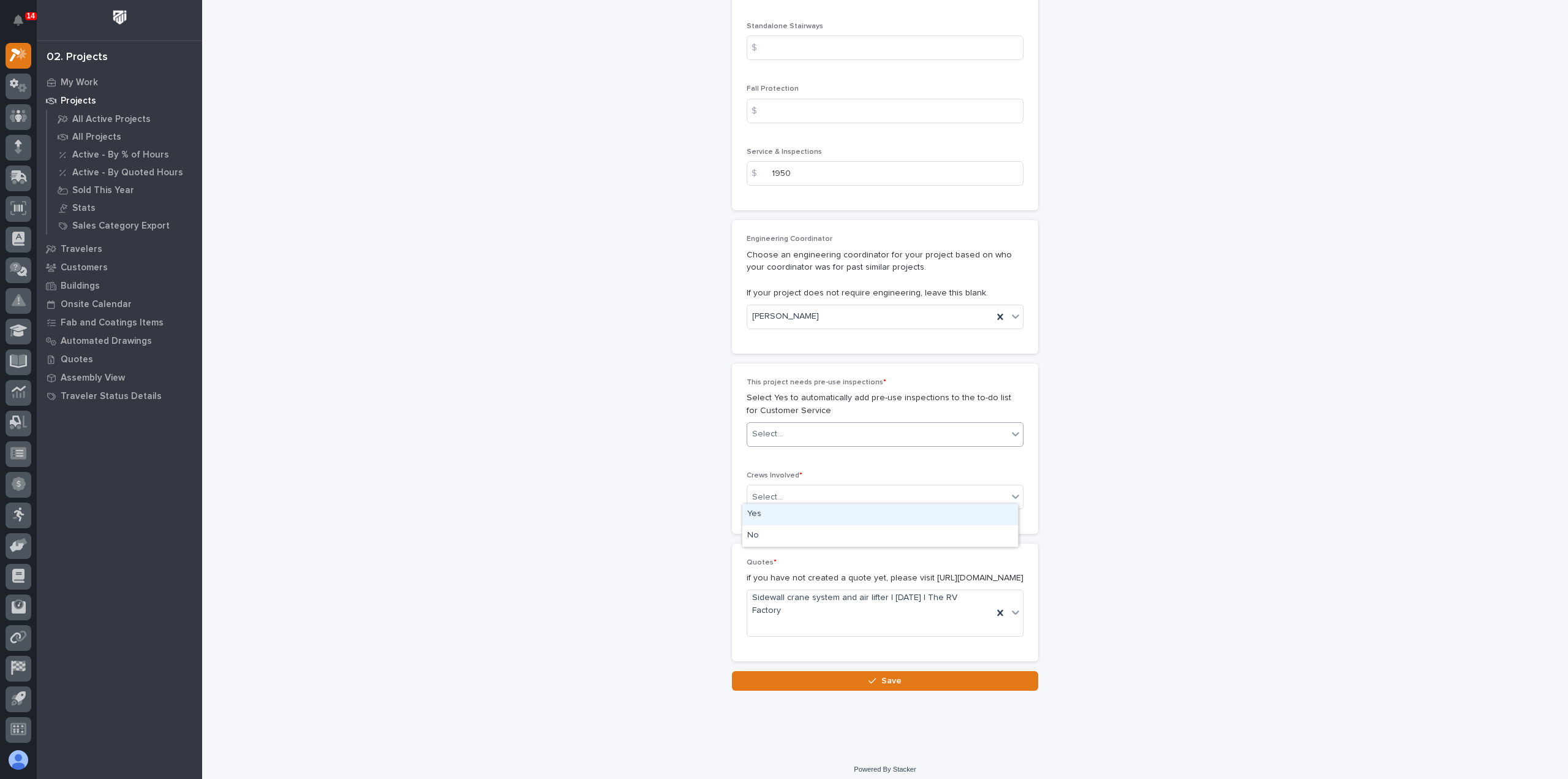
click at [803, 516] on div "Yes" at bounding box center [880, 514] width 276 height 21
click at [811, 493] on div "Select..." at bounding box center [877, 497] width 260 height 20
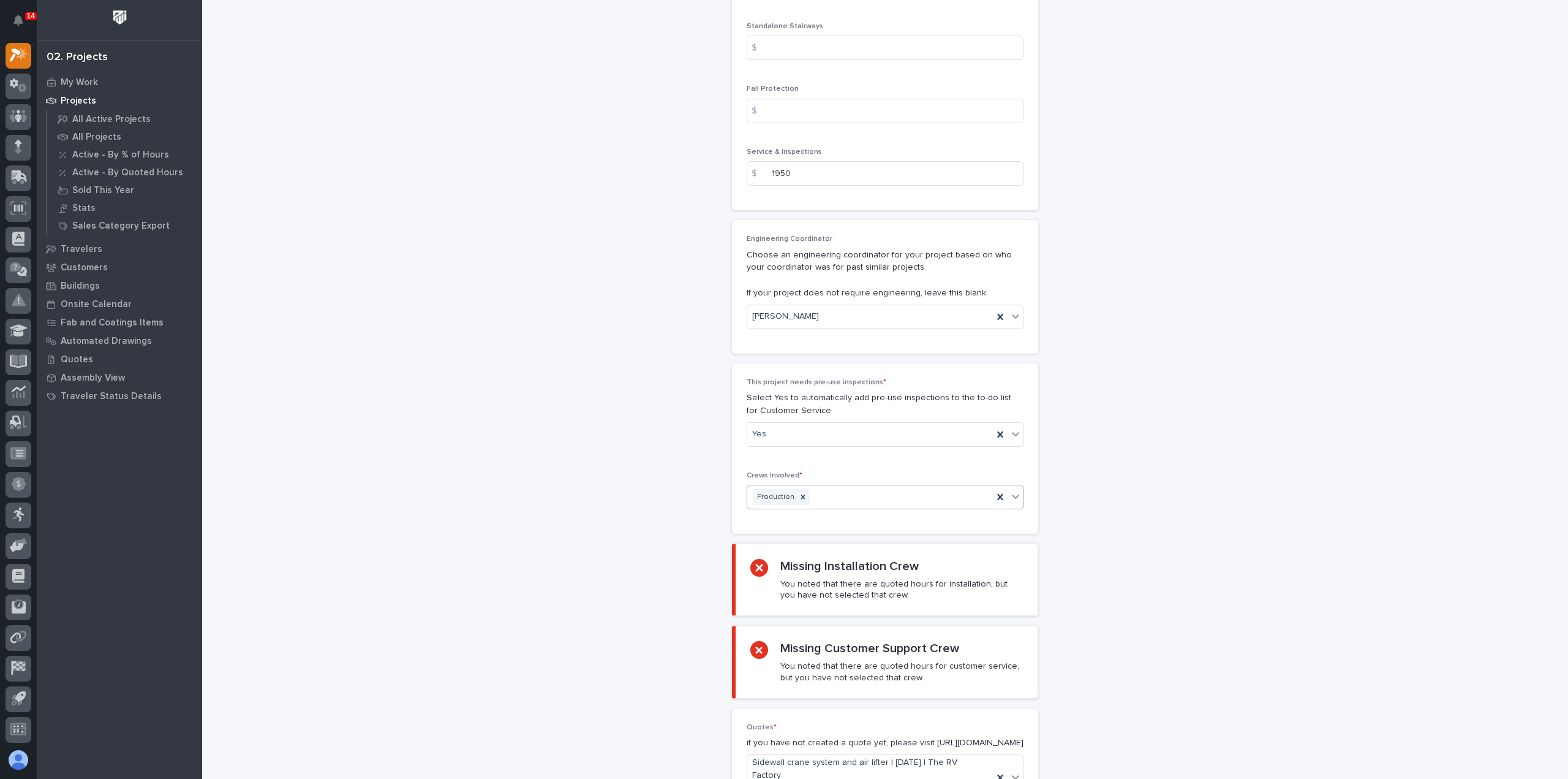
click at [1013, 492] on icon at bounding box center [1016, 496] width 12 height 12
click at [985, 522] on div "Installation" at bounding box center [880, 516] width 276 height 21
click at [1014, 493] on icon at bounding box center [1016, 496] width 12 height 12
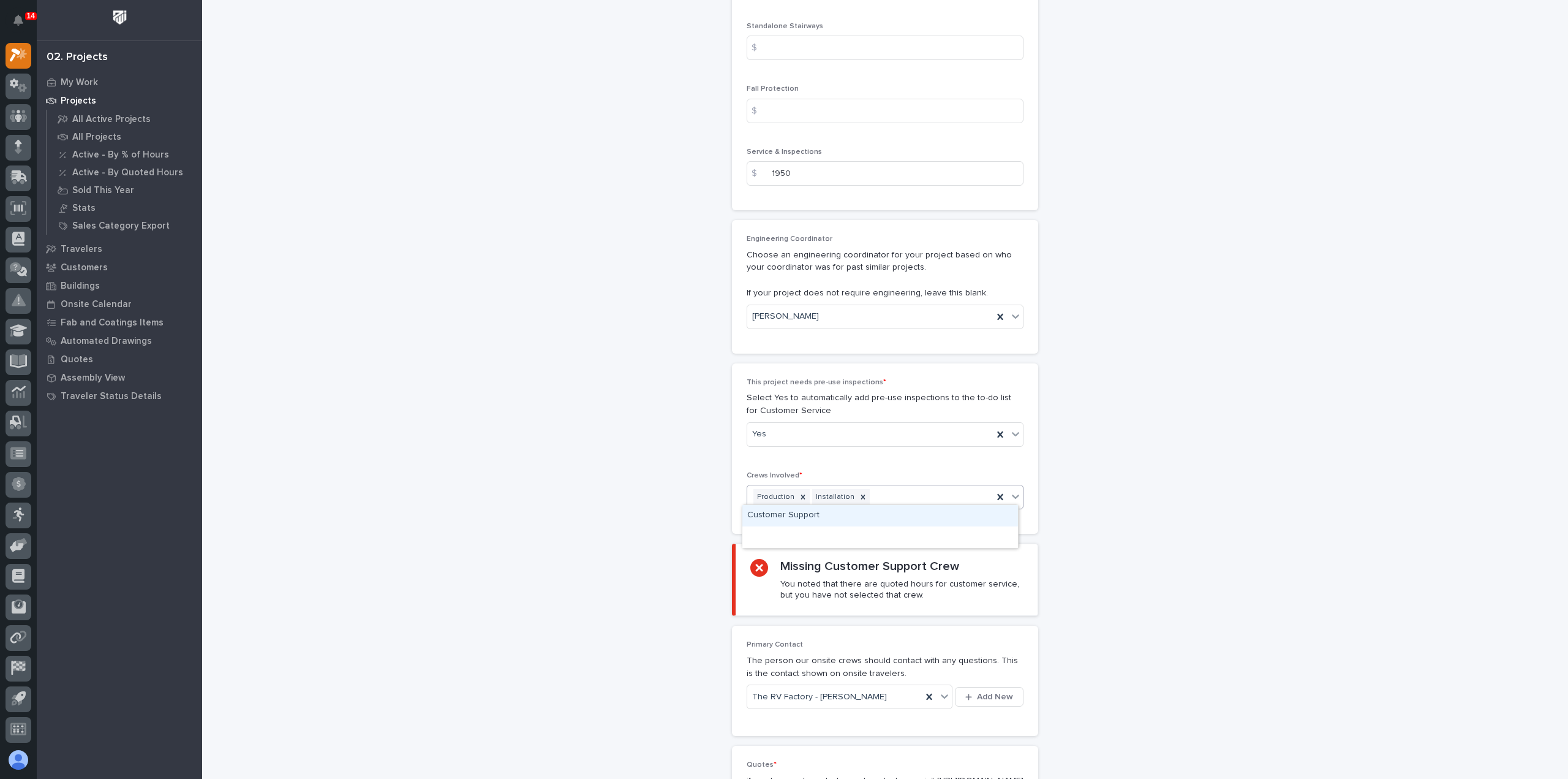
click at [997, 518] on div "Customer Support" at bounding box center [880, 516] width 276 height 21
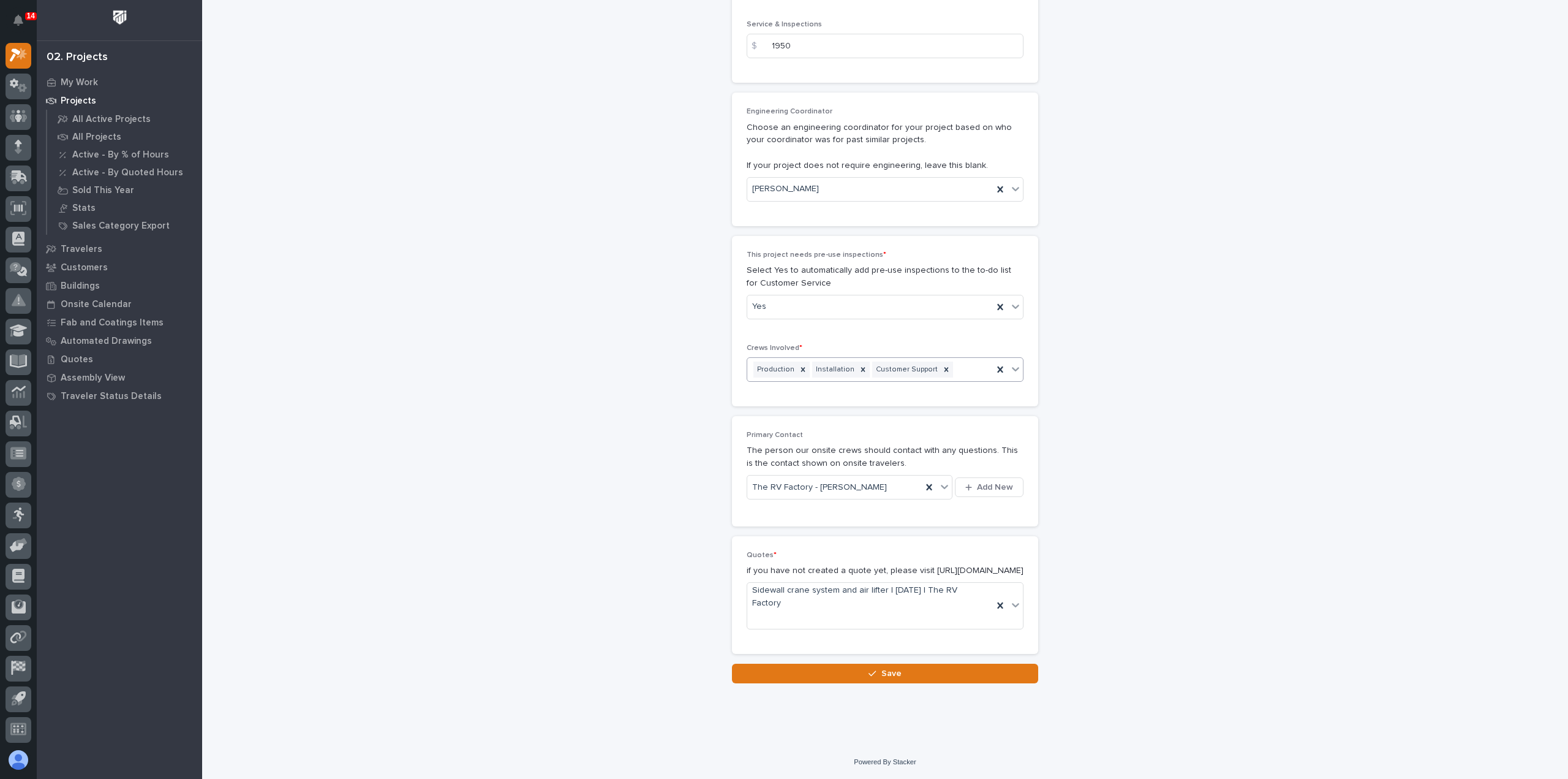
scroll to position [2033, 0]
click at [855, 675] on button "Save" at bounding box center [885, 673] width 306 height 19
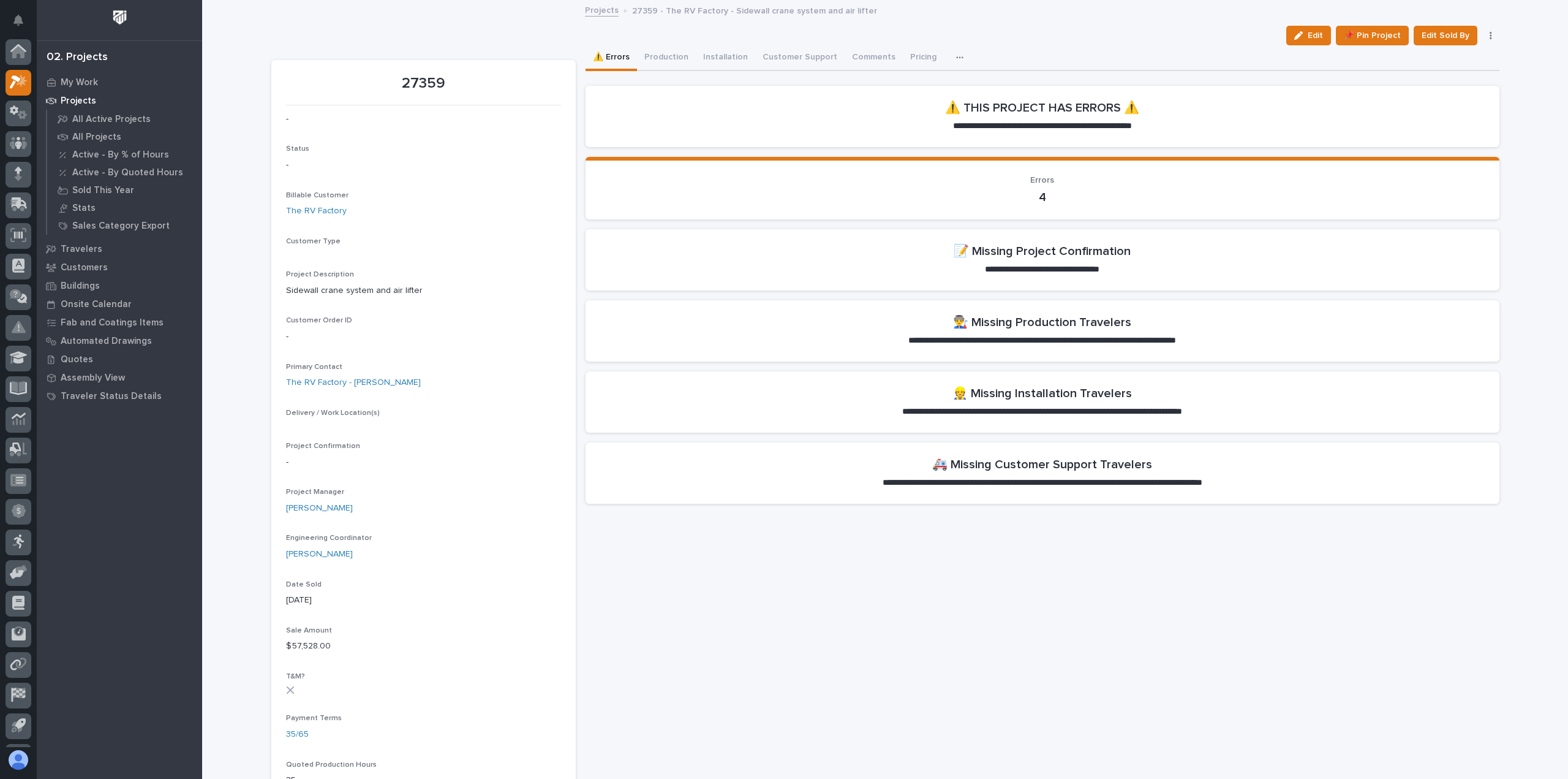
scroll to position [27, 0]
